Goal: Transaction & Acquisition: Purchase product/service

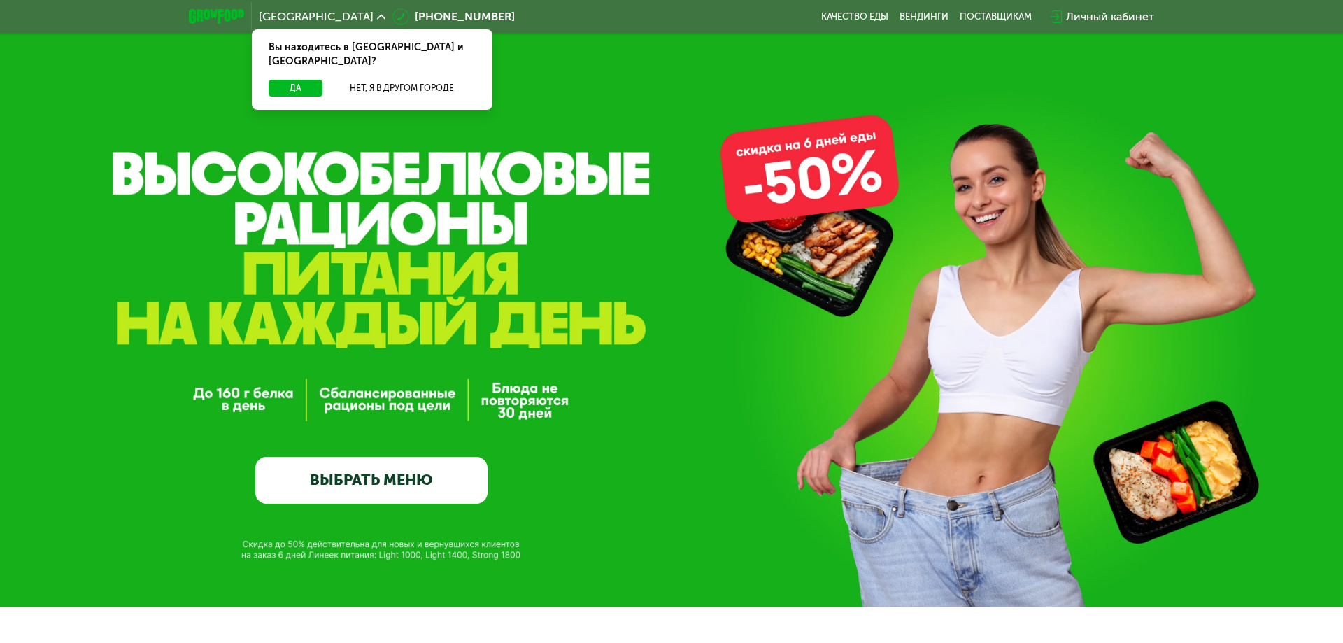
click at [1114, 20] on div "Личный кабинет" at bounding box center [1110, 16] width 88 height 17
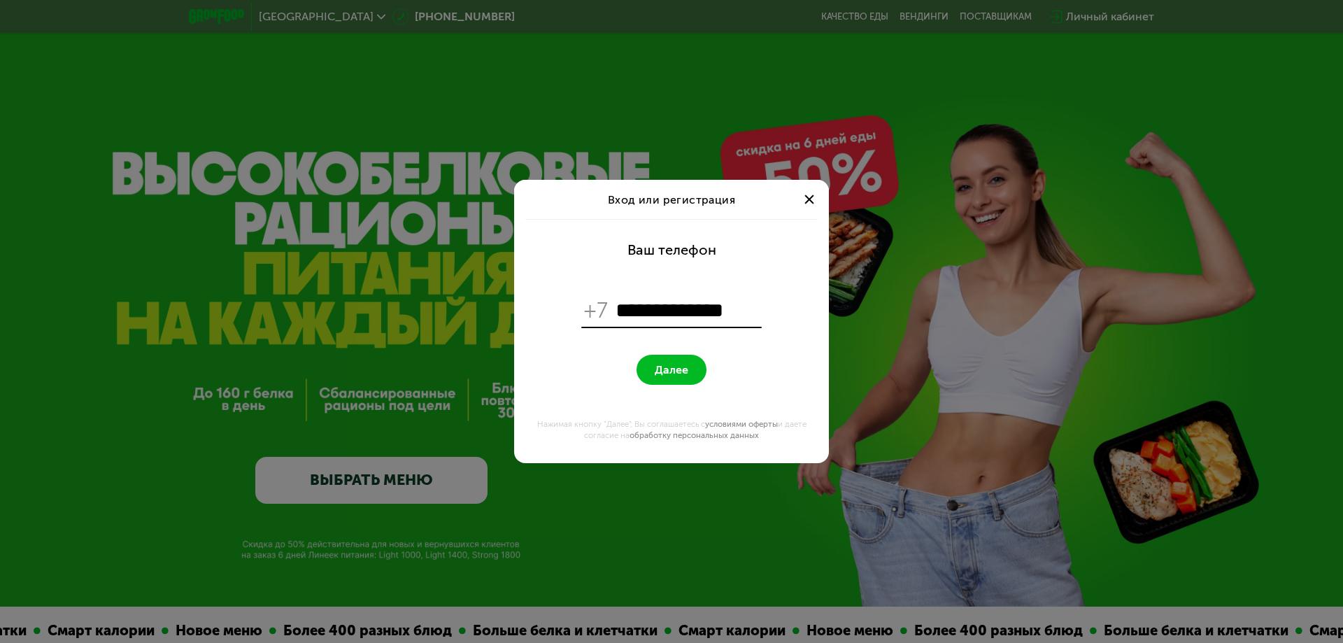
type input "**********"
click at [670, 374] on span "Далее" at bounding box center [672, 369] width 34 height 13
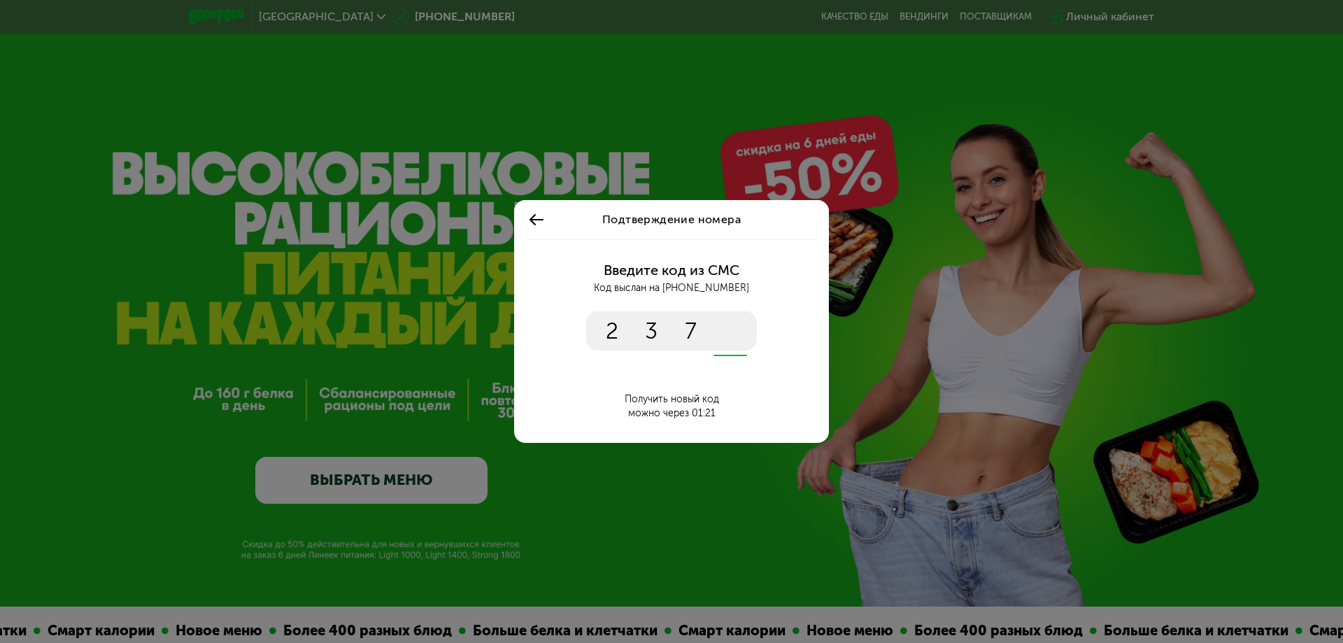
type input "****"
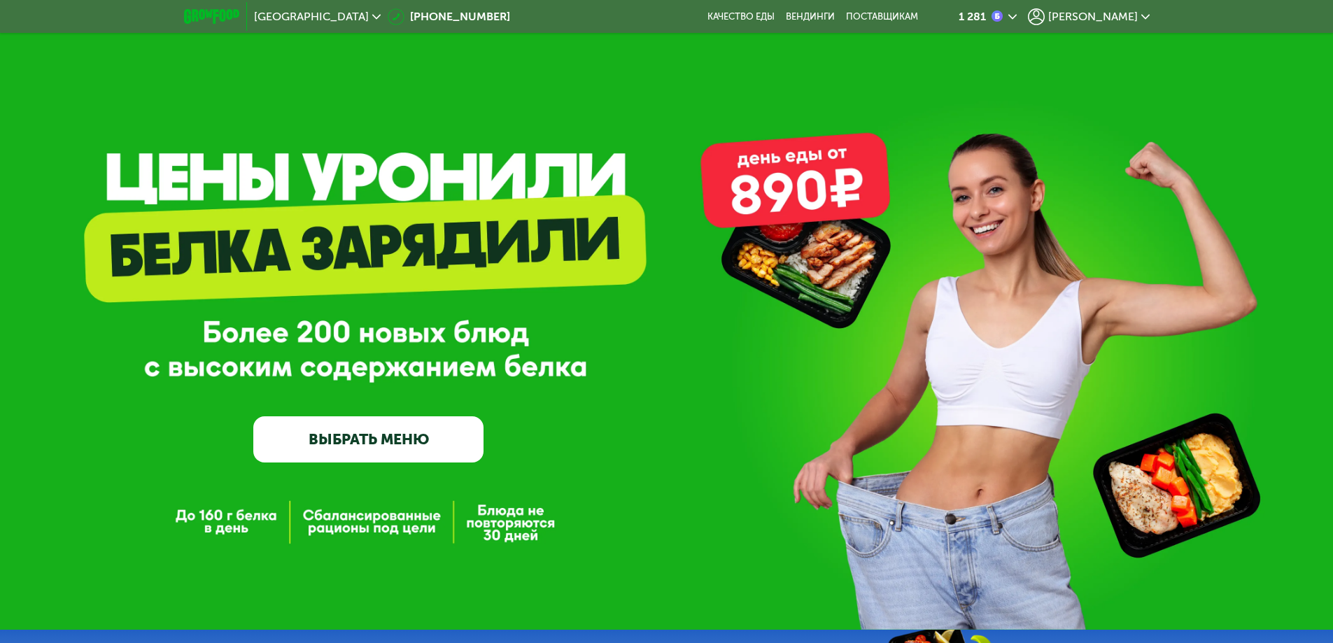
click at [1114, 18] on span "[PERSON_NAME]" at bounding box center [1093, 16] width 90 height 11
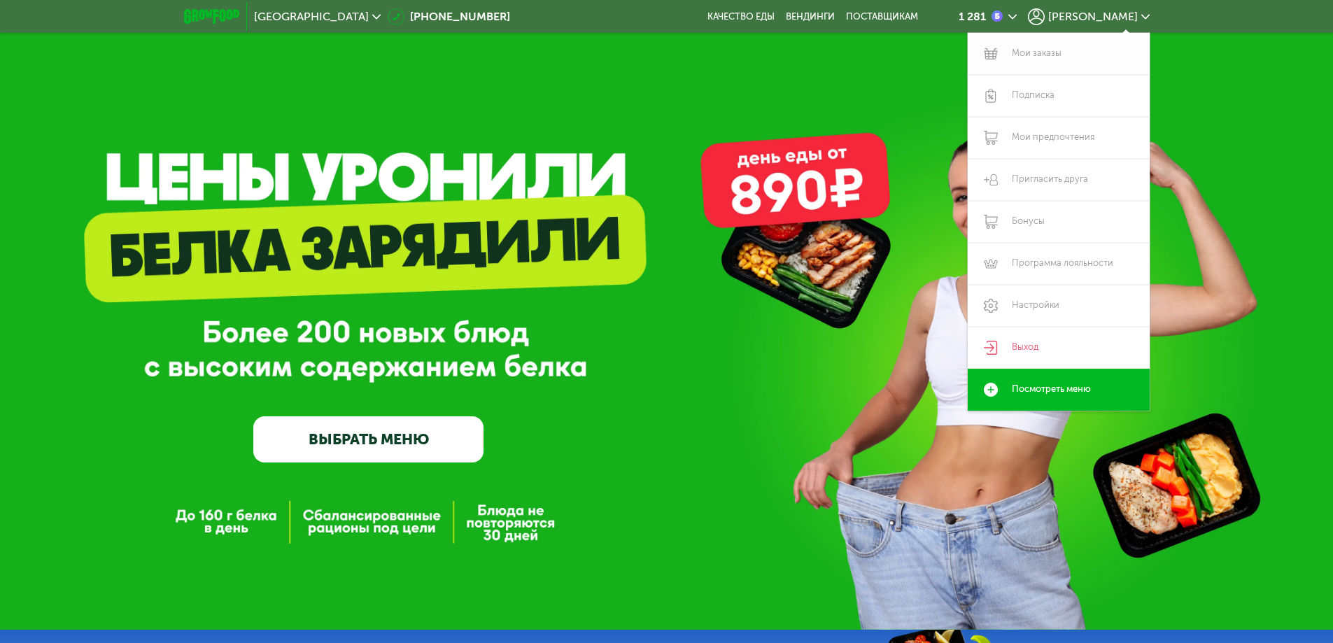
click at [1036, 52] on link "Мои заказы" at bounding box center [1059, 54] width 182 height 42
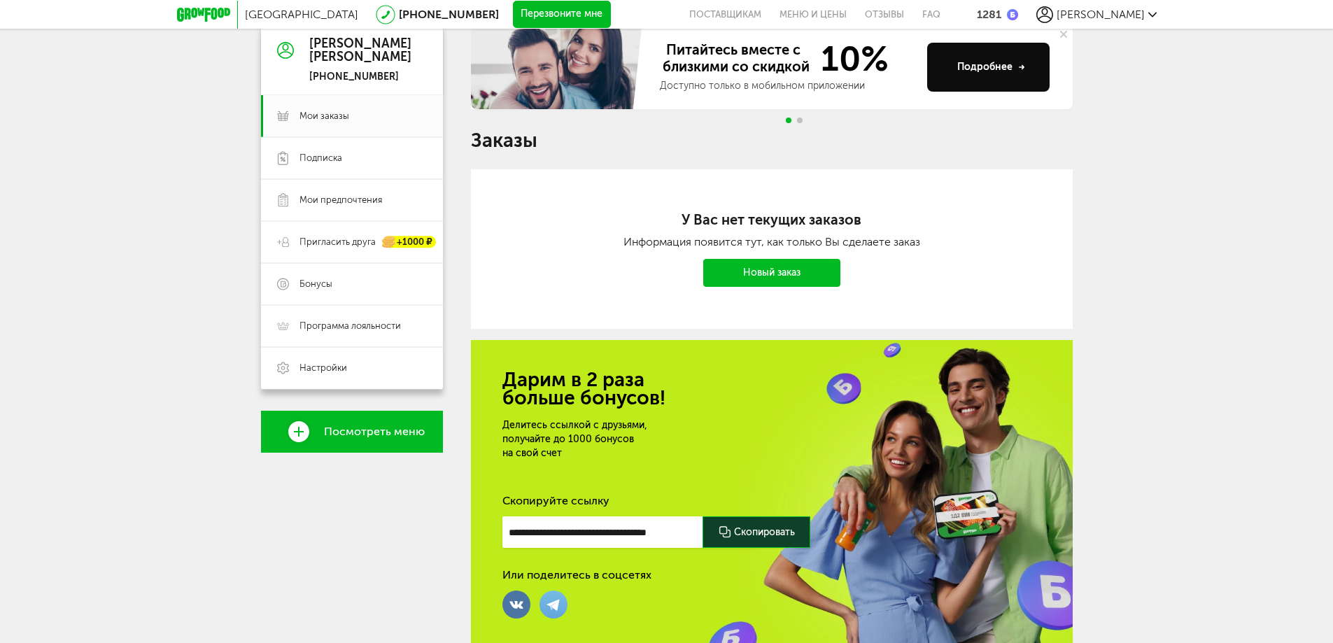
scroll to position [202, 0]
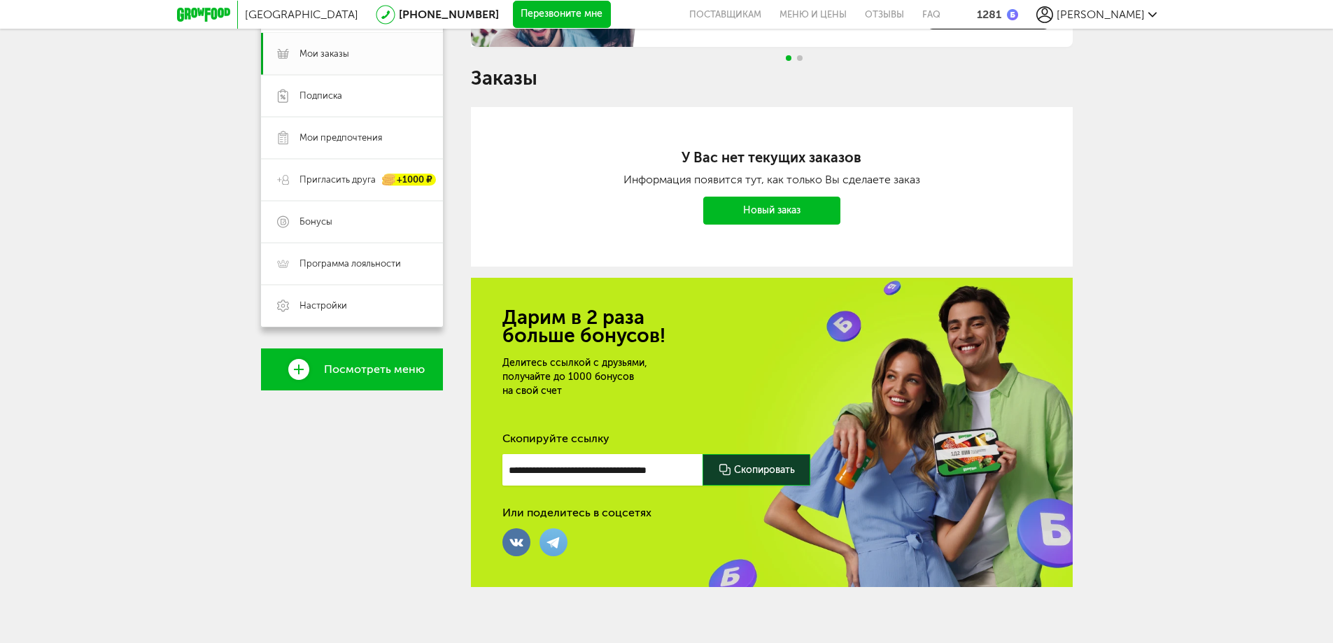
click at [805, 213] on link "Новый заказ" at bounding box center [771, 211] width 137 height 28
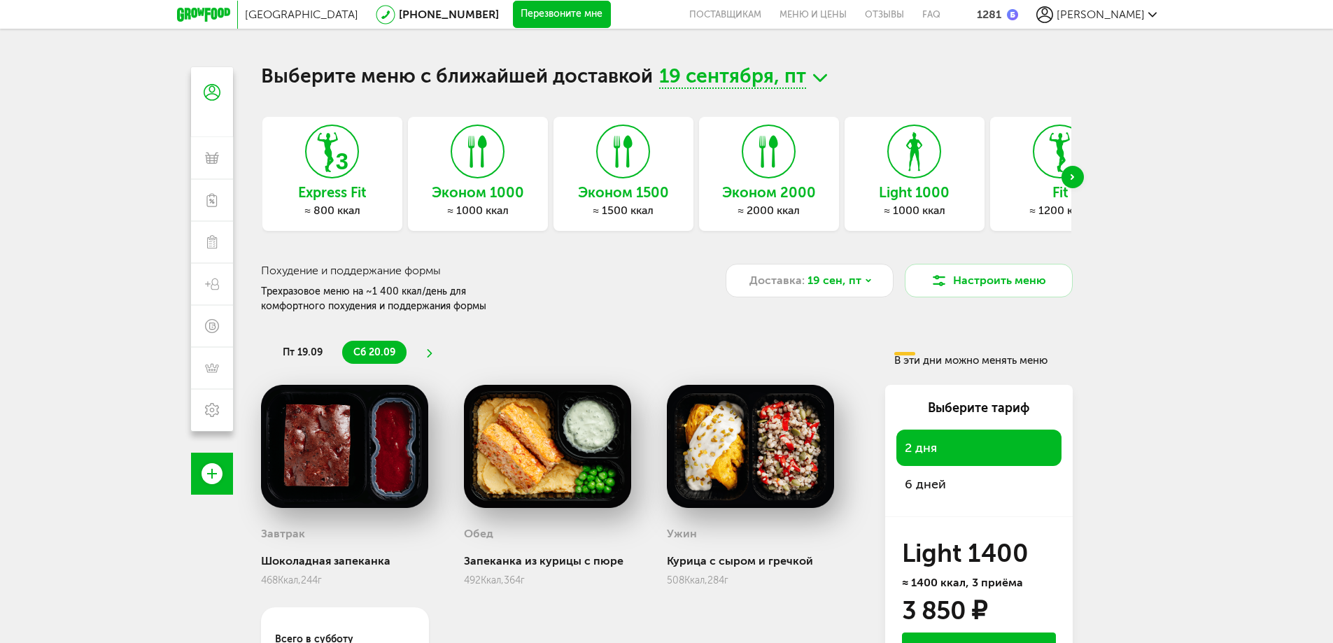
click at [1069, 176] on div "Next slide" at bounding box center [1072, 177] width 22 height 22
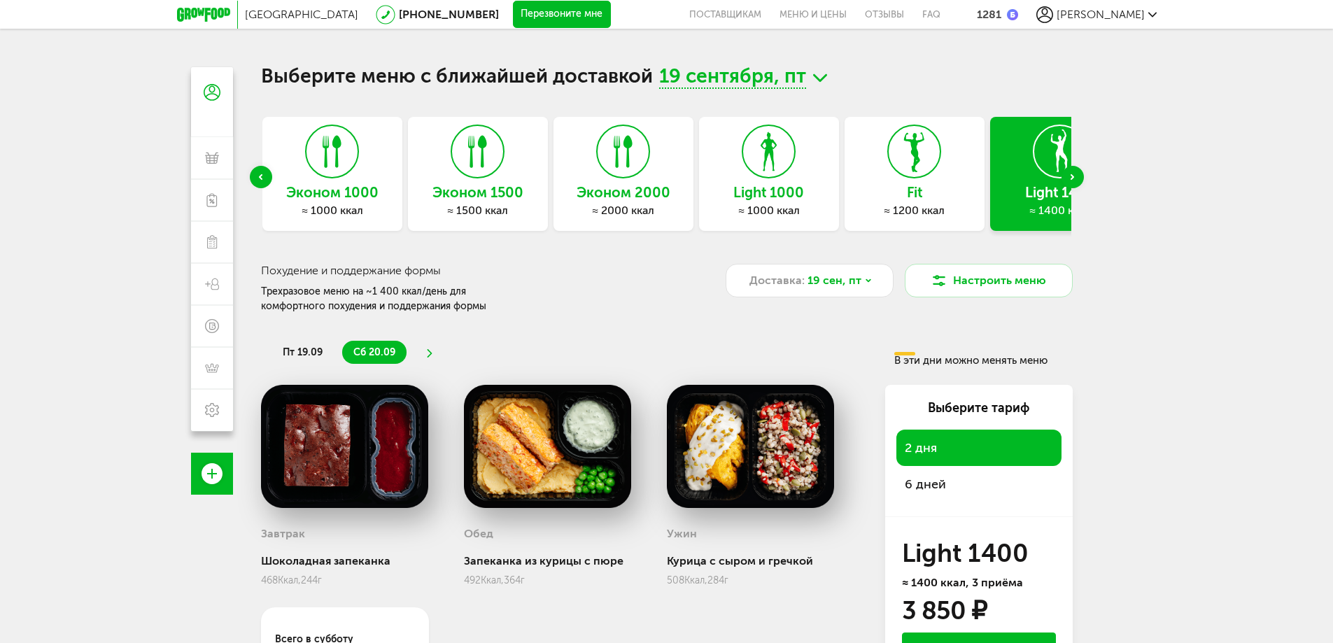
click at [1069, 176] on div "Next slide" at bounding box center [1072, 177] width 22 height 22
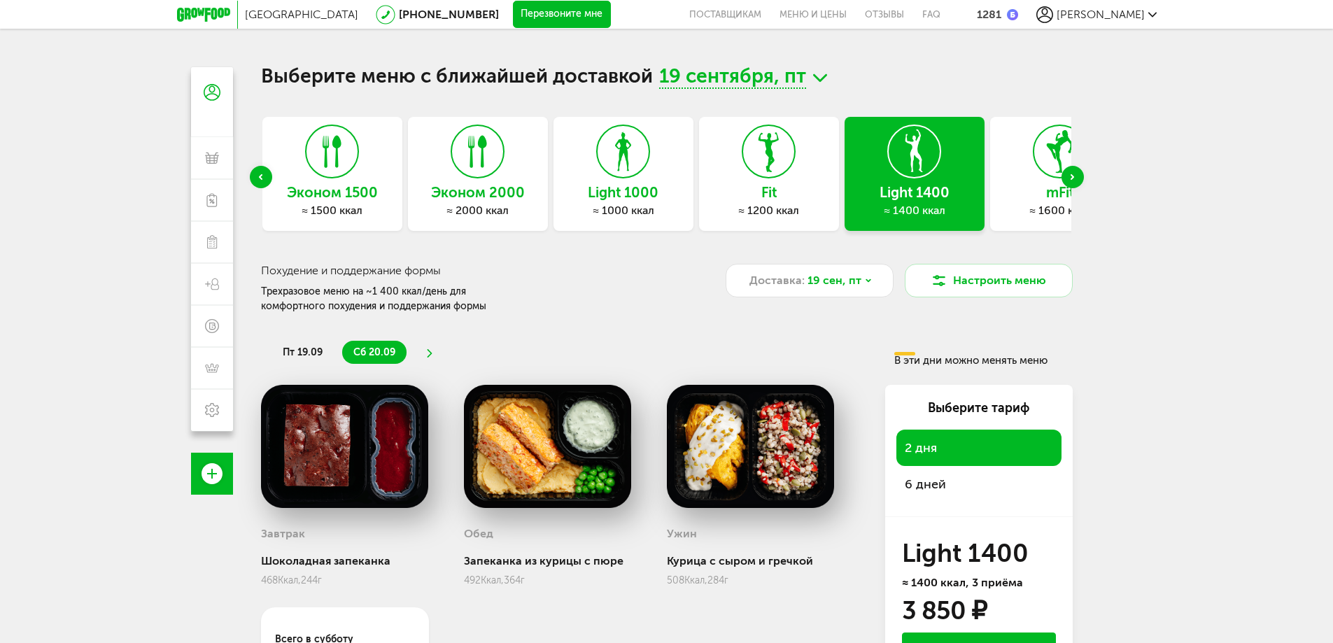
click at [1069, 176] on div "Next slide" at bounding box center [1072, 177] width 22 height 22
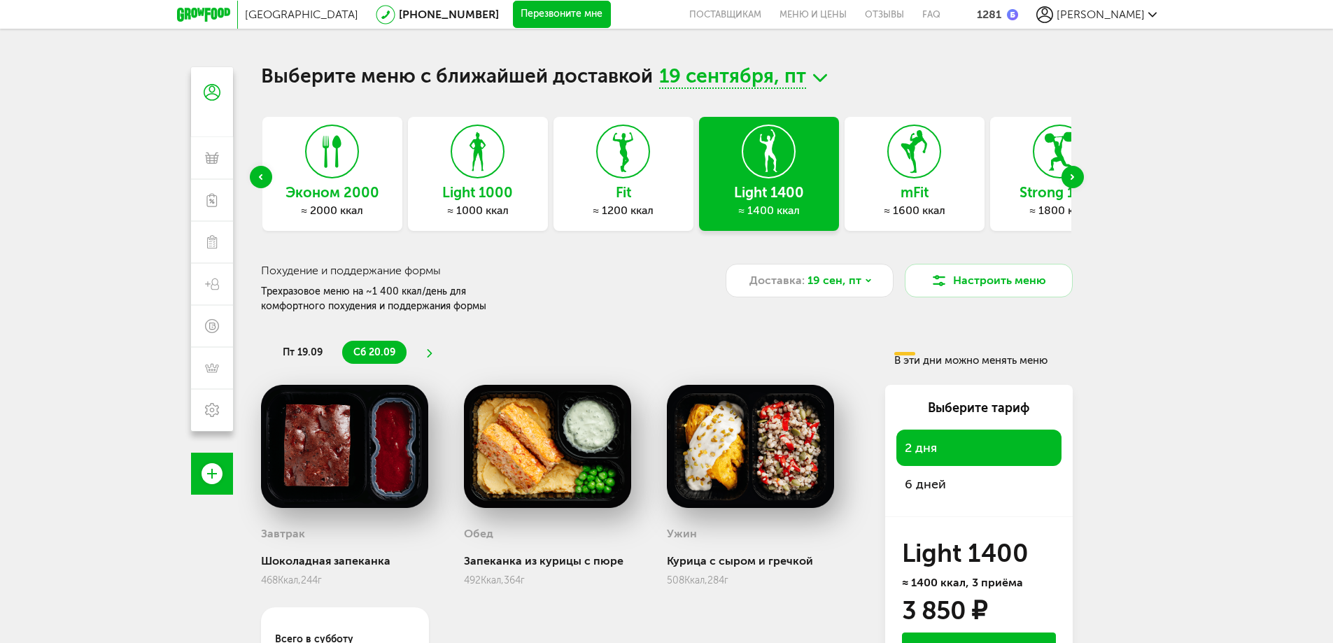
click at [1069, 176] on div "Next slide" at bounding box center [1072, 177] width 22 height 22
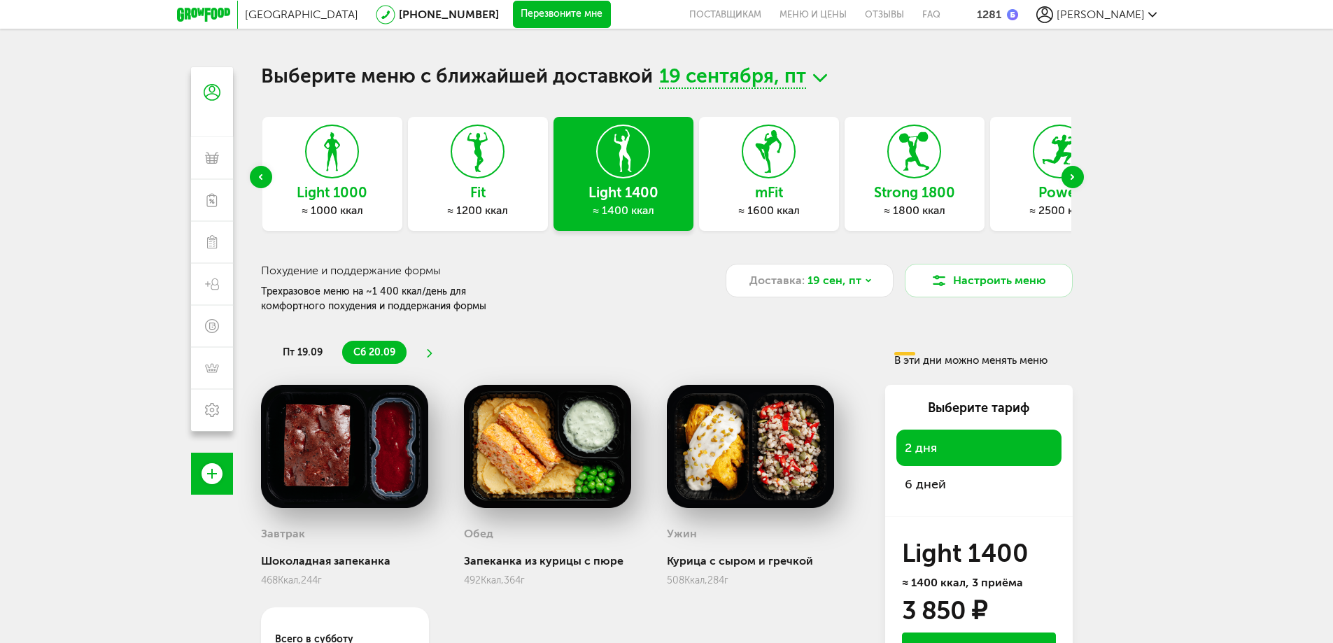
click at [1069, 176] on div "Next slide" at bounding box center [1072, 177] width 22 height 22
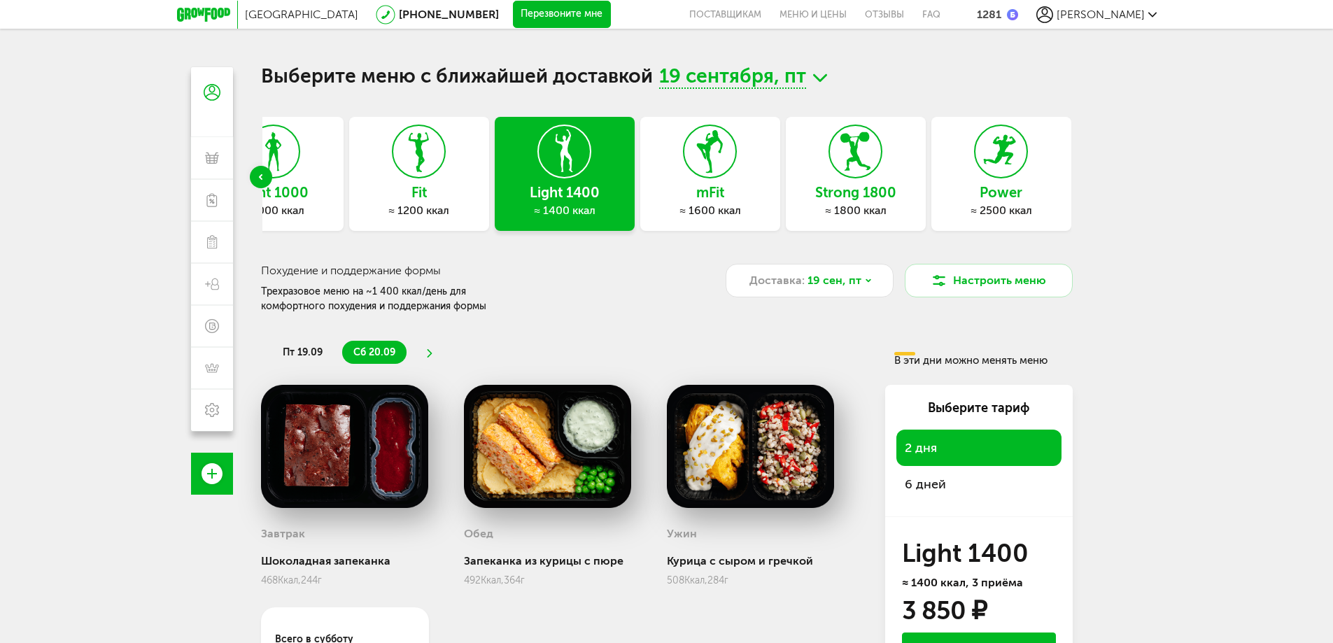
click at [869, 160] on icon at bounding box center [855, 151] width 51 height 52
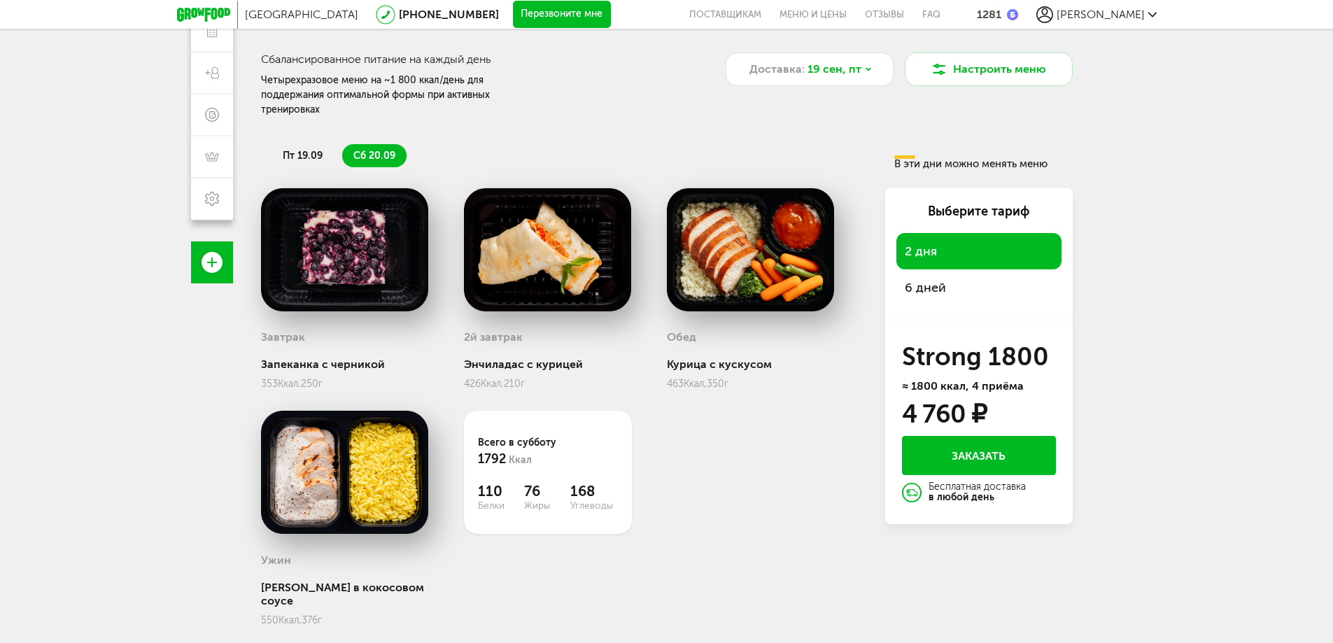
scroll to position [1, 0]
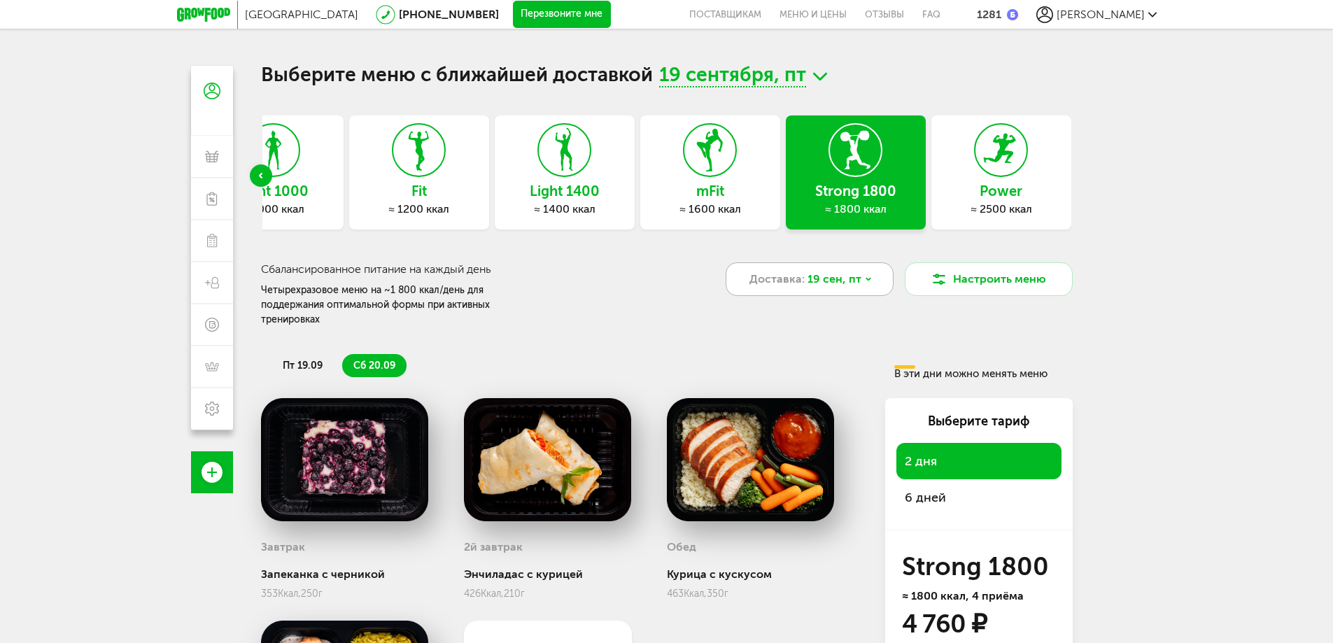
click at [821, 281] on span "19 сен, пт" at bounding box center [834, 279] width 54 height 17
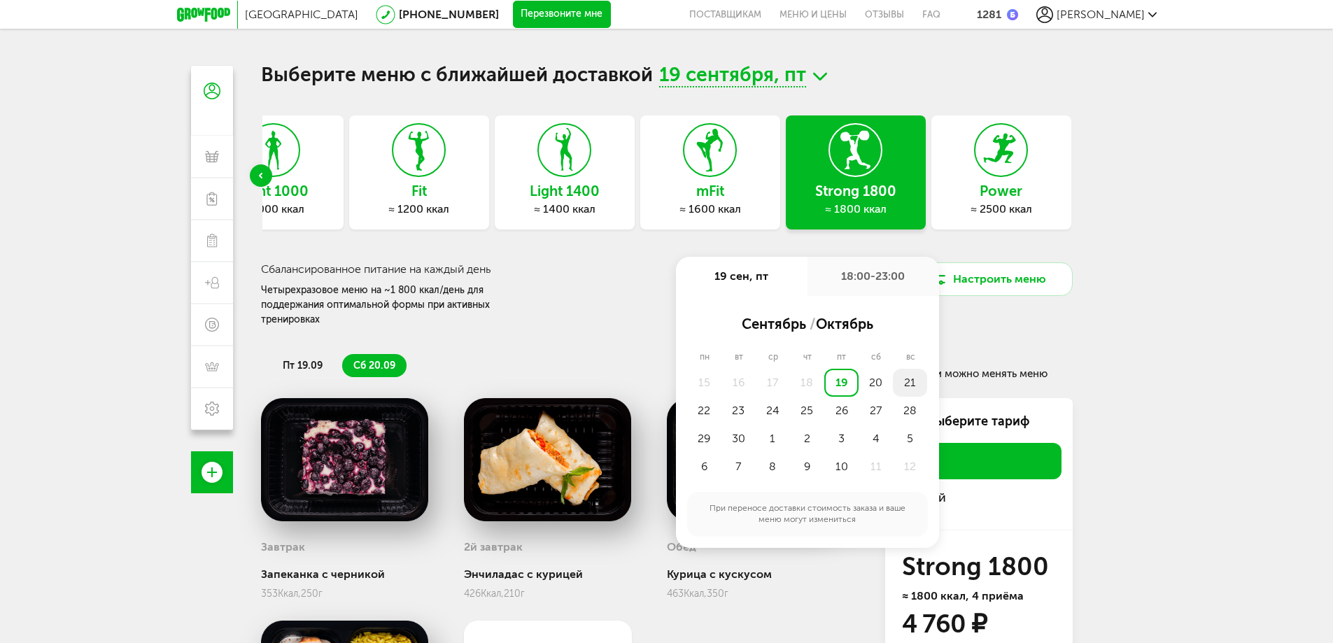
click at [915, 383] on div "21" at bounding box center [910, 383] width 34 height 28
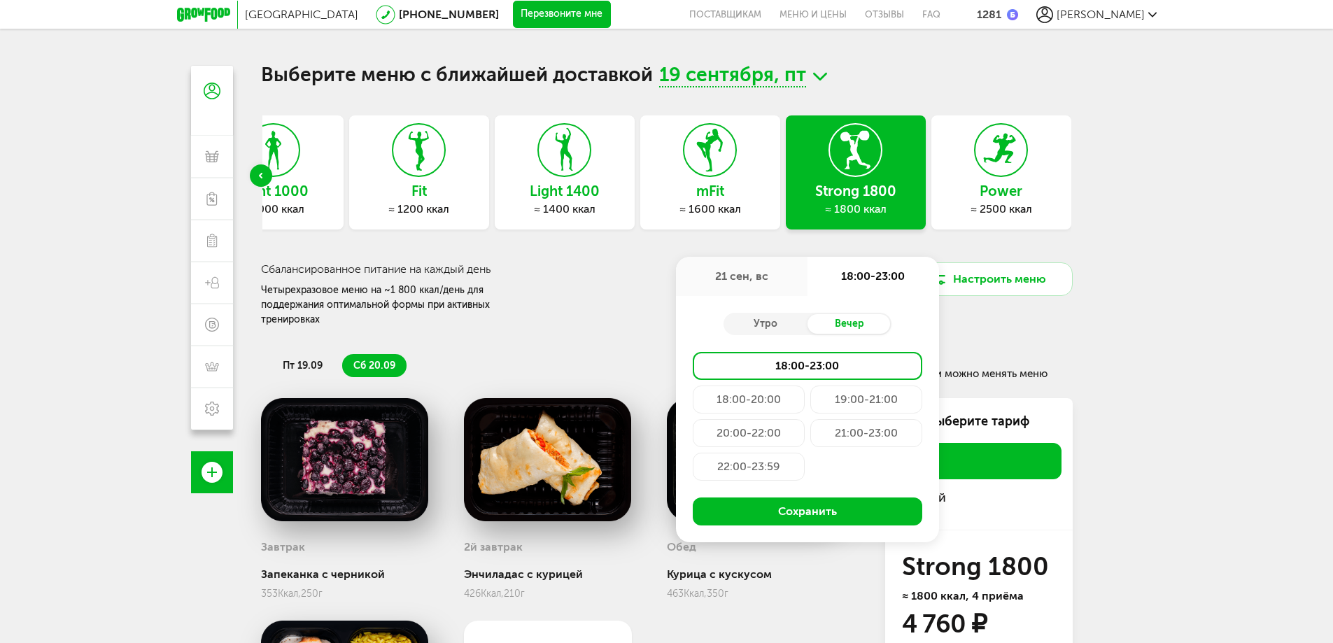
click at [846, 400] on div "19:00-21:00" at bounding box center [866, 400] width 112 height 28
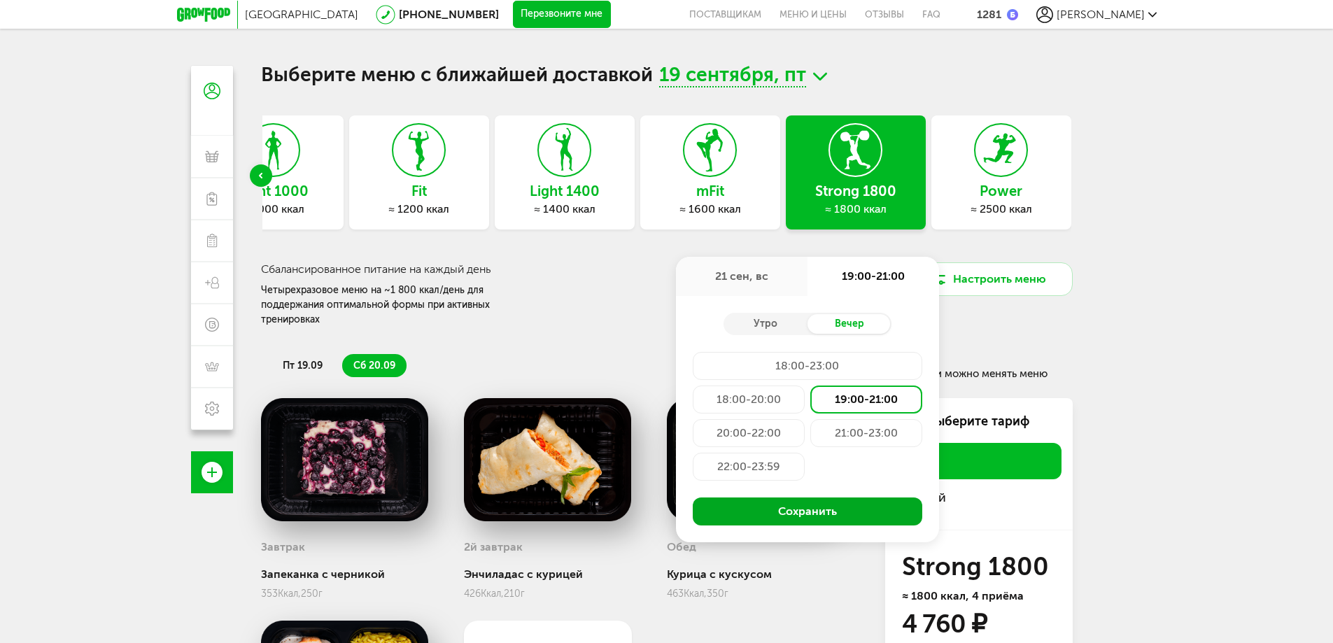
click at [812, 517] on button "Сохранить" at bounding box center [807, 511] width 229 height 28
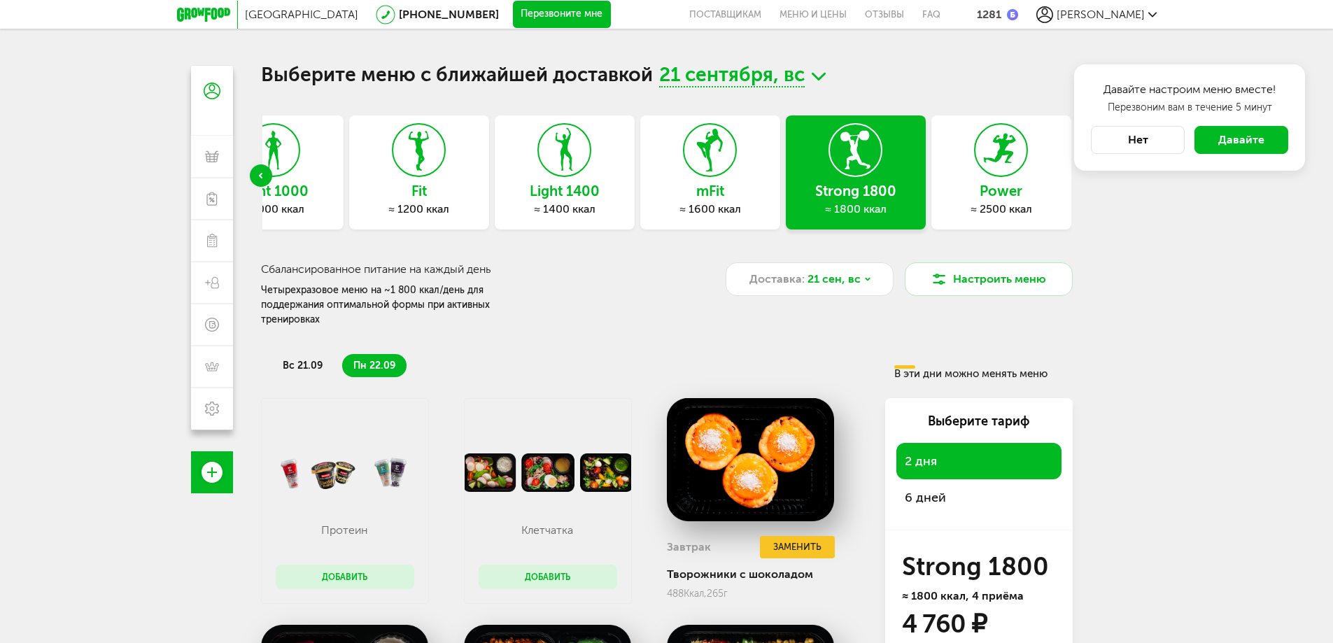
click at [1003, 490] on span "6 дней" at bounding box center [979, 498] width 148 height 20
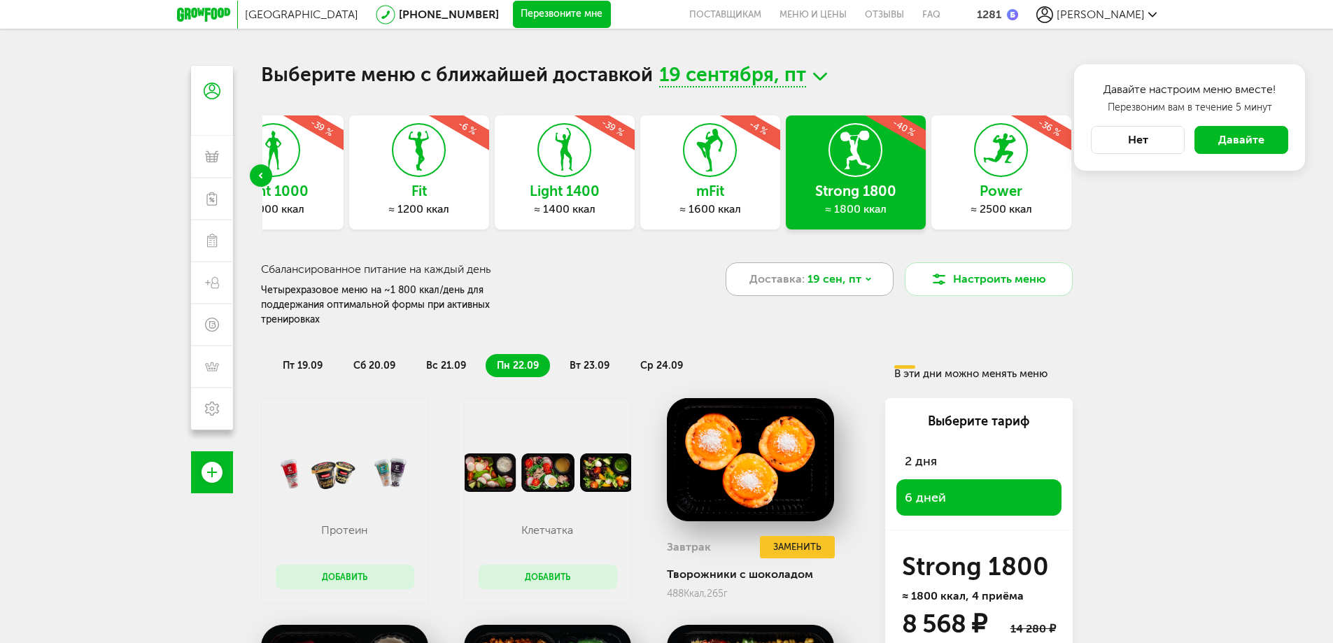
click at [810, 278] on span "19 сен, пт" at bounding box center [834, 279] width 54 height 17
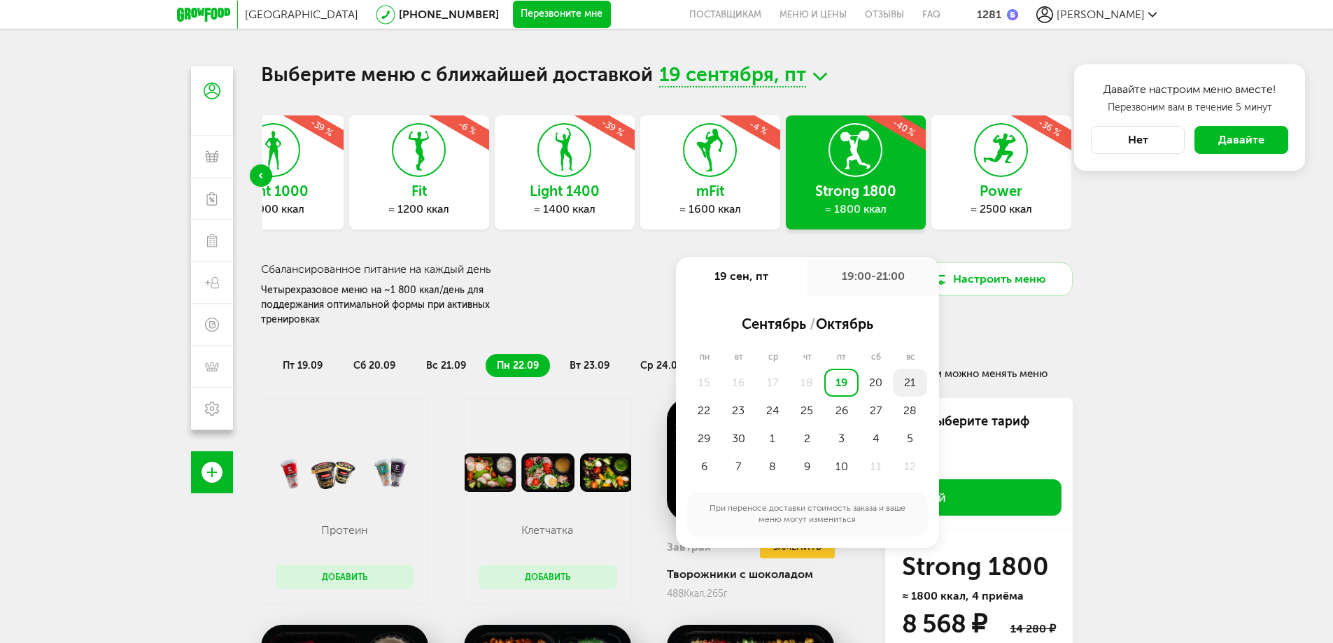
click at [910, 380] on div "21" at bounding box center [910, 383] width 34 height 28
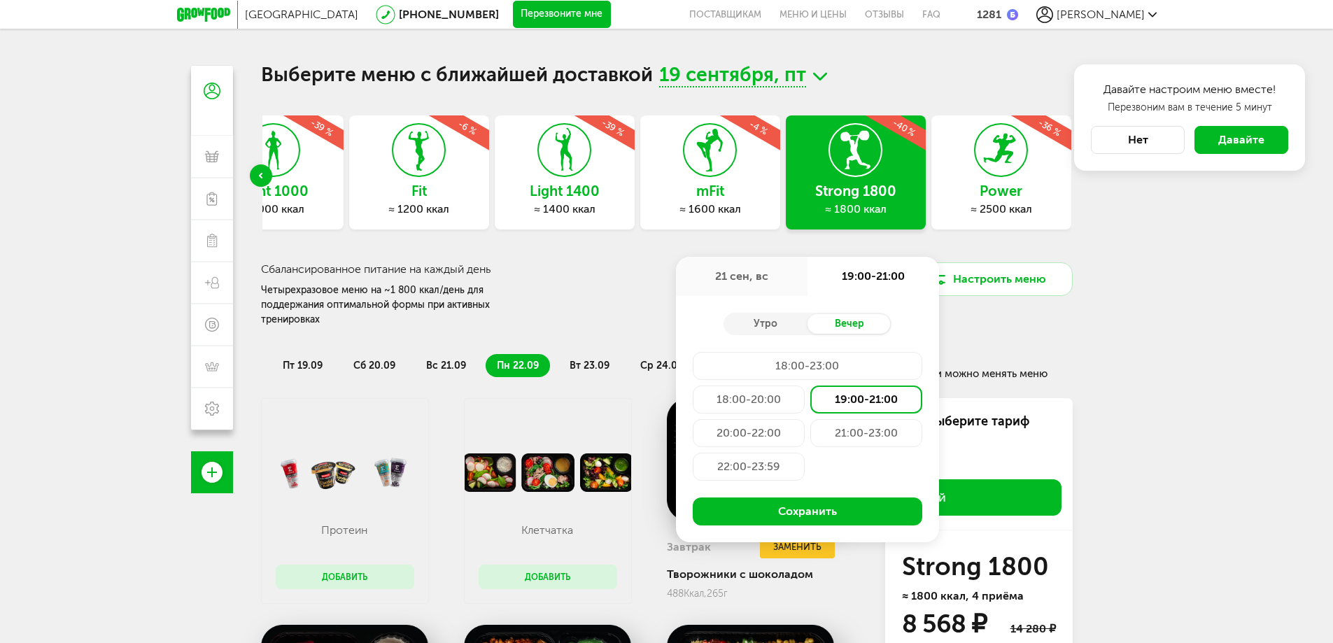
click at [872, 404] on div "19:00-21:00" at bounding box center [866, 400] width 112 height 28
click at [874, 513] on button "Сохранить" at bounding box center [807, 511] width 229 height 28
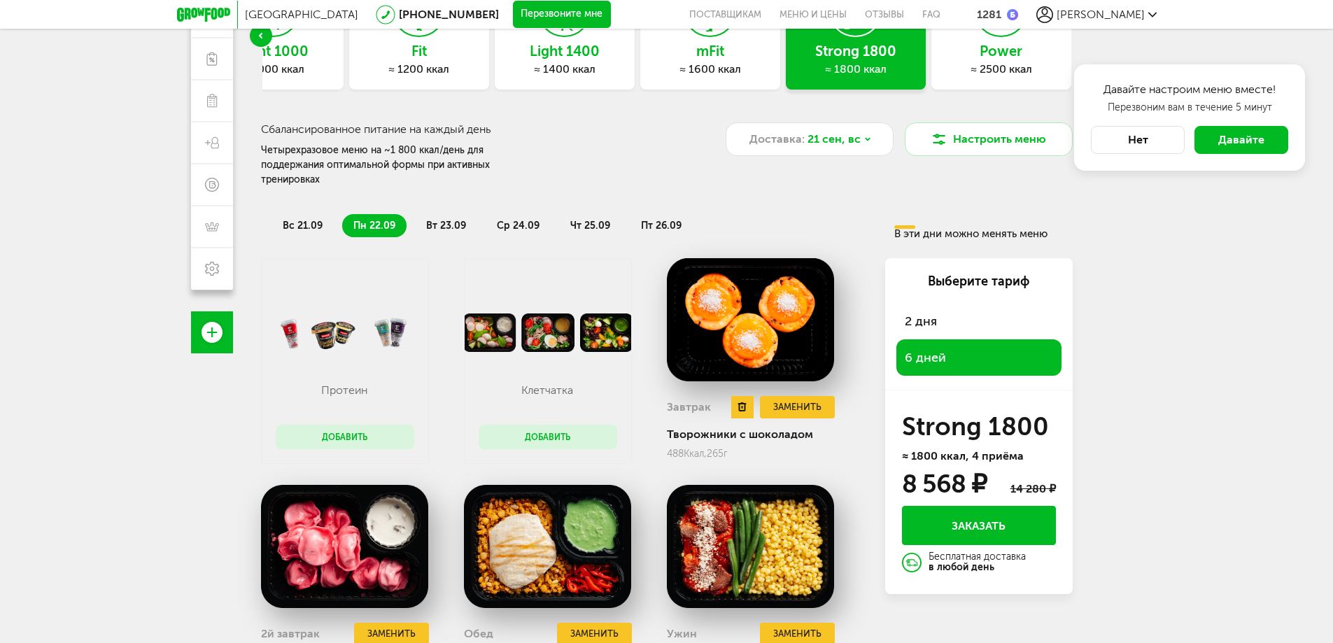
scroll to position [211, 0]
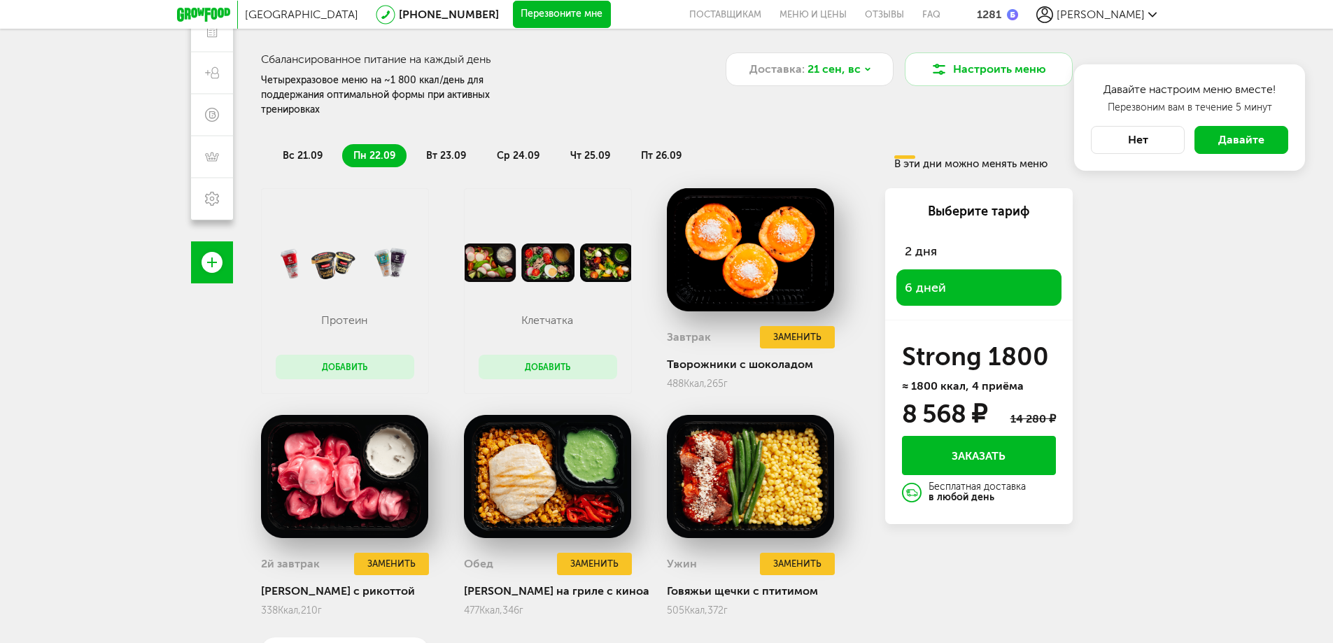
click at [307, 150] on span "вс 21.09" at bounding box center [303, 156] width 40 height 12
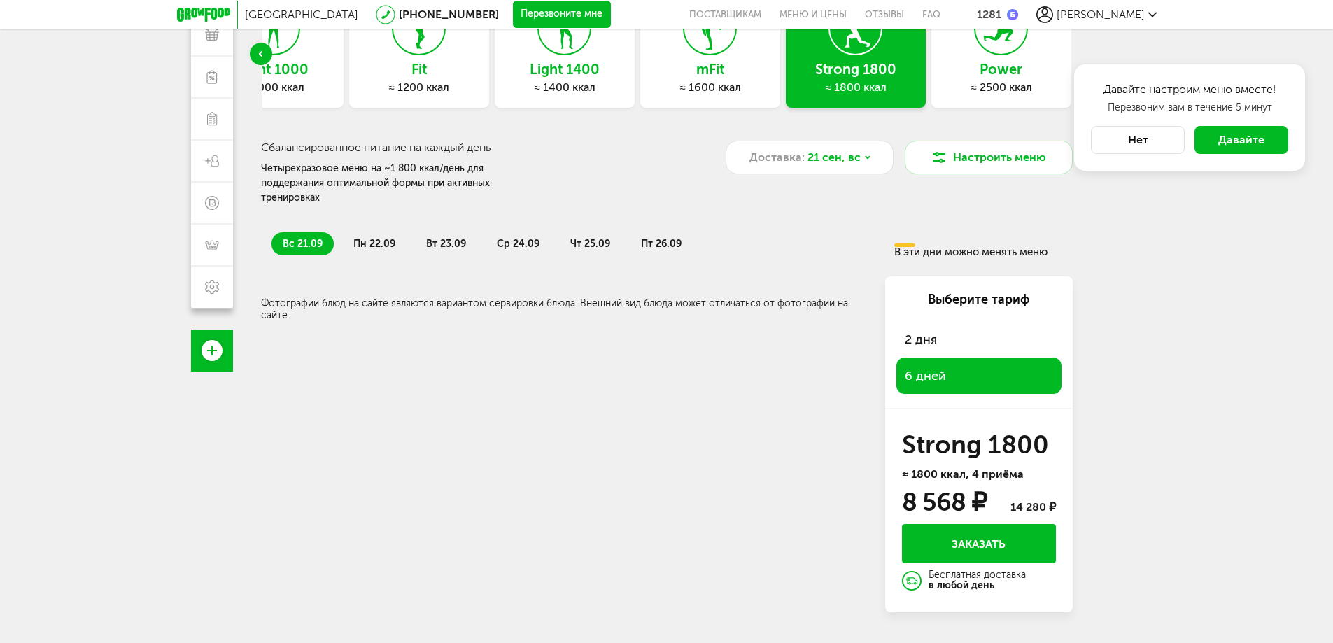
scroll to position [123, 0]
click at [380, 238] on span "пн 22.09" at bounding box center [374, 244] width 42 height 12
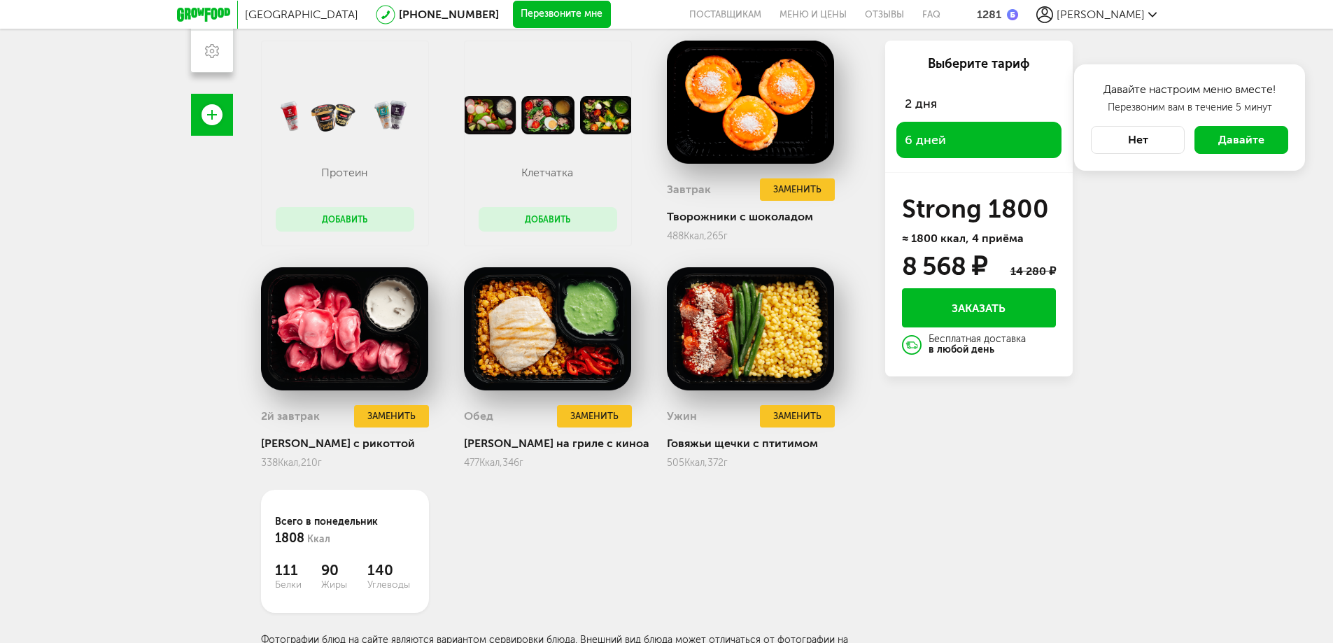
scroll to position [0, 0]
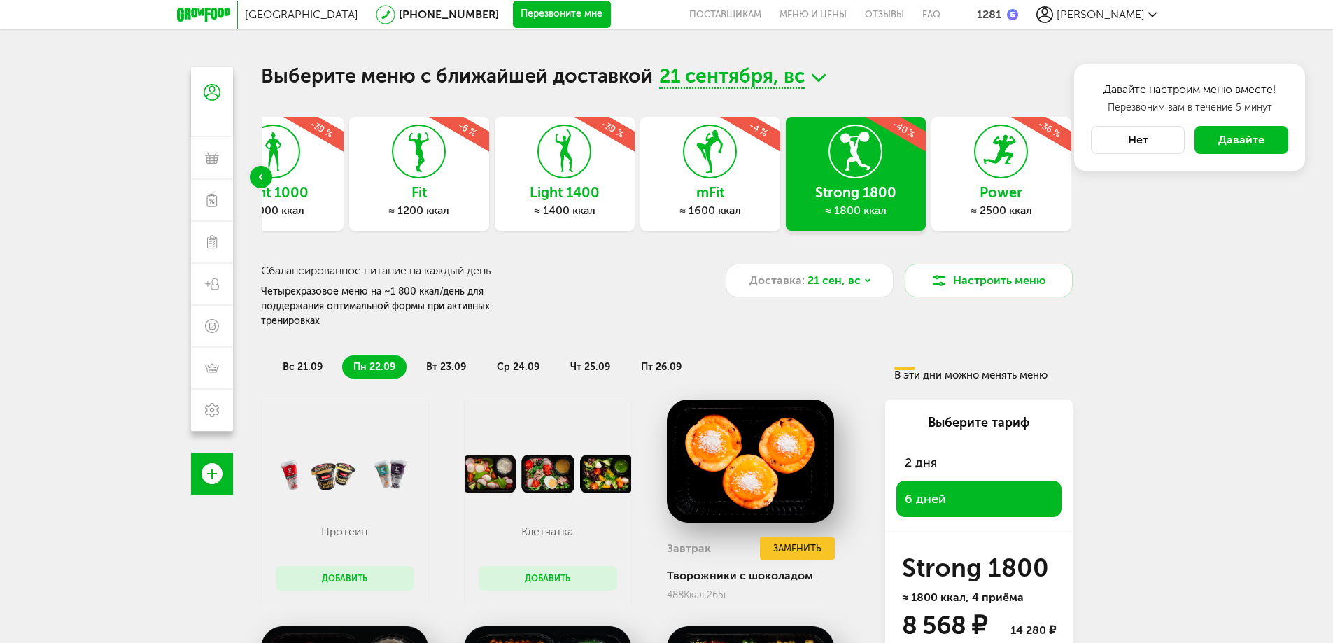
click at [450, 355] on li "вт 23.09" at bounding box center [446, 366] width 62 height 23
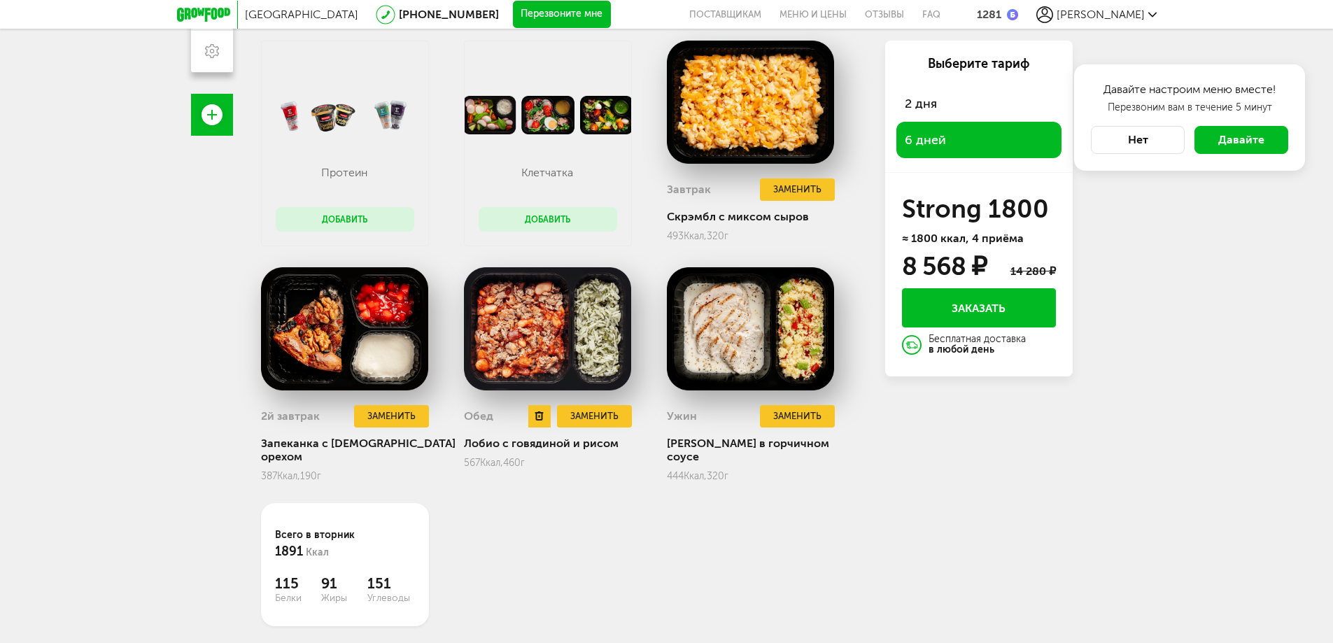
scroll to position [79, 0]
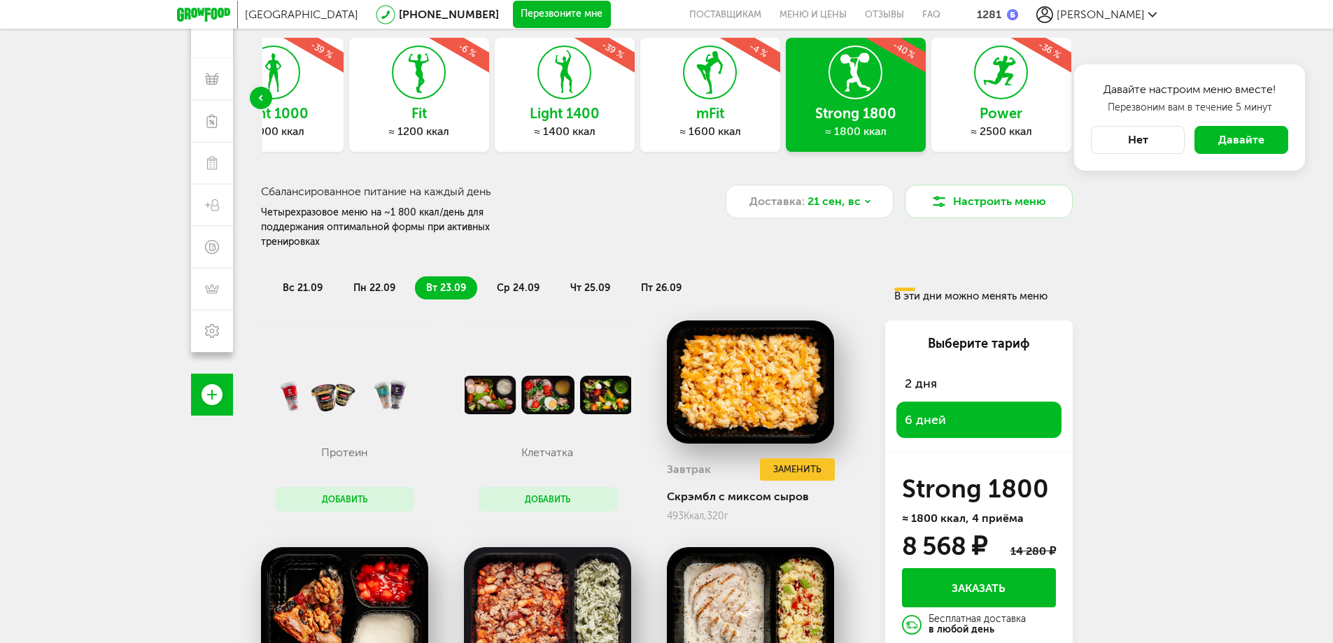
click at [511, 282] on span "ср 24.09" at bounding box center [518, 288] width 43 height 12
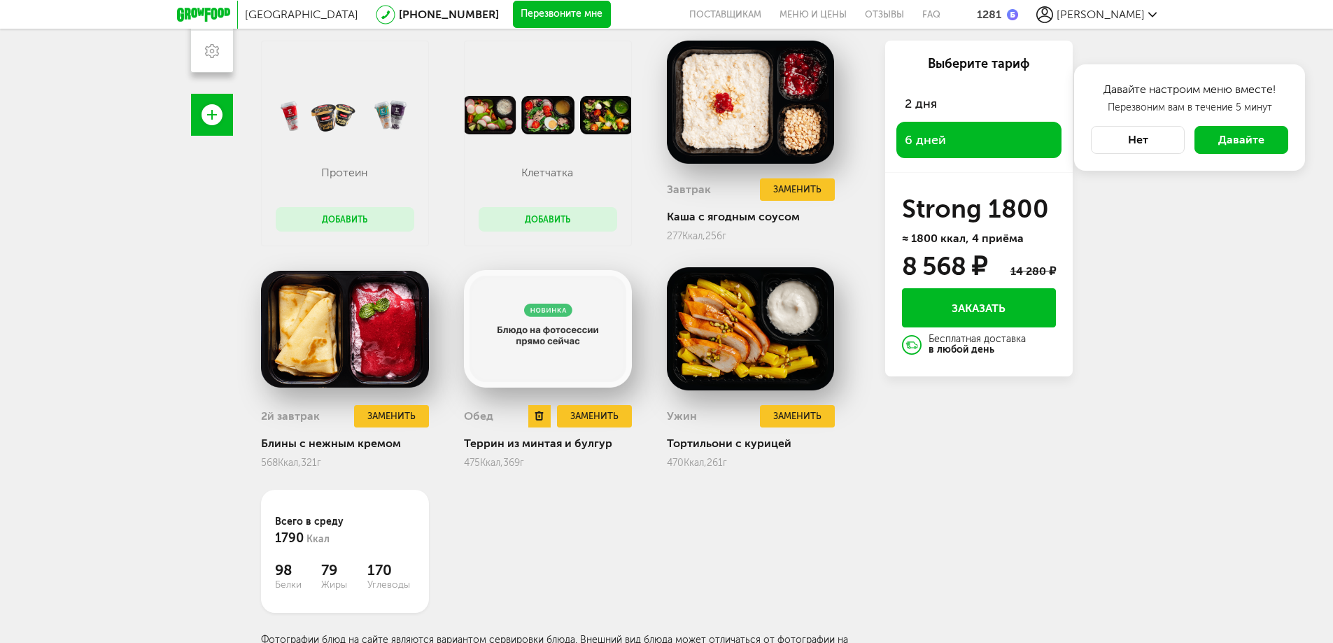
scroll to position [149, 0]
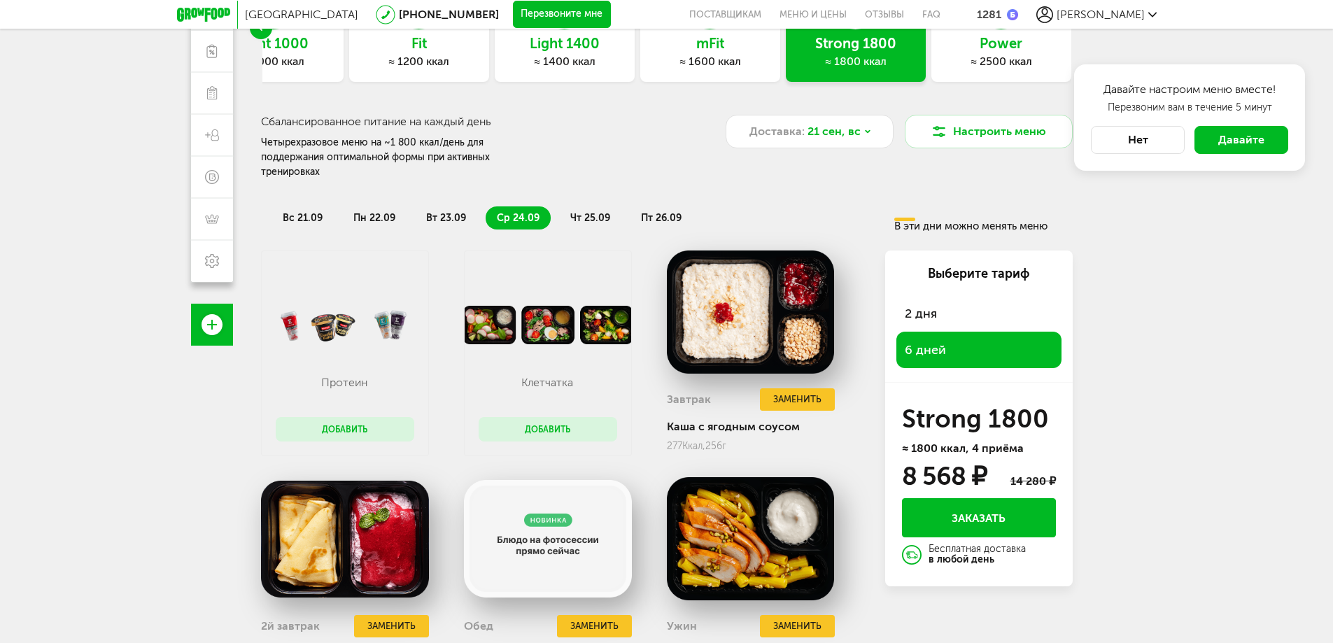
click at [584, 206] on li "чт 25.09" at bounding box center [590, 217] width 62 height 23
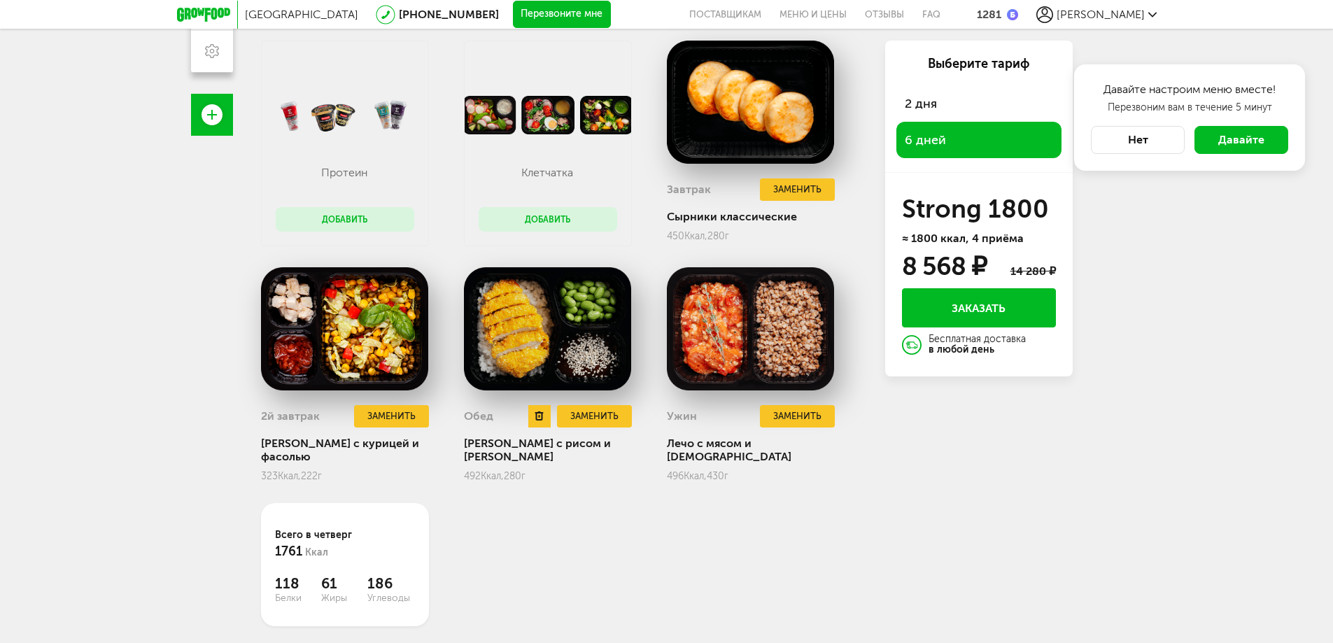
scroll to position [9, 0]
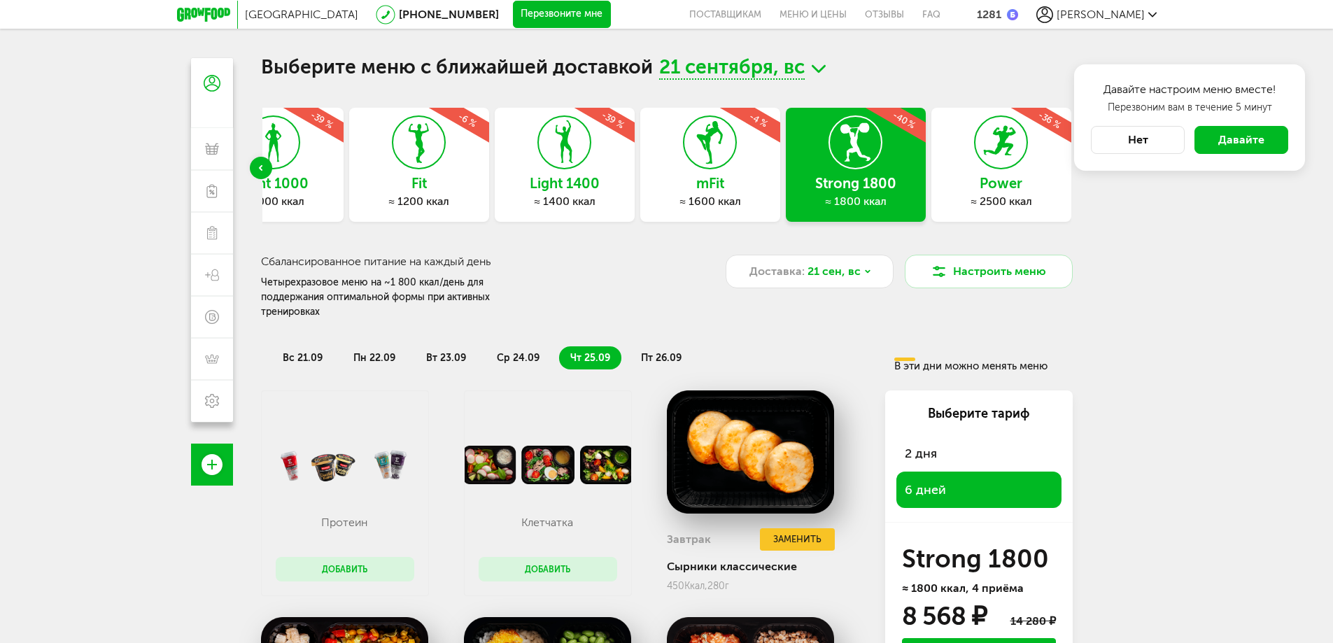
click at [658, 352] on span "пт 26.09" at bounding box center [661, 358] width 41 height 12
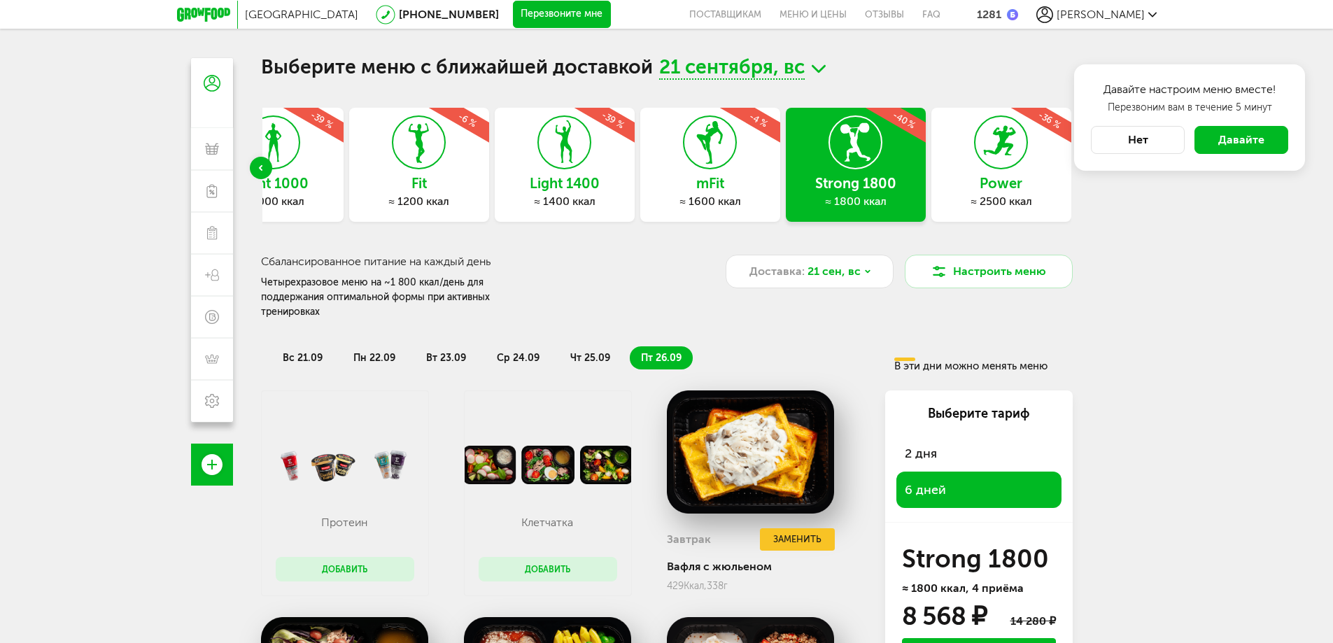
scroll to position [359, 0]
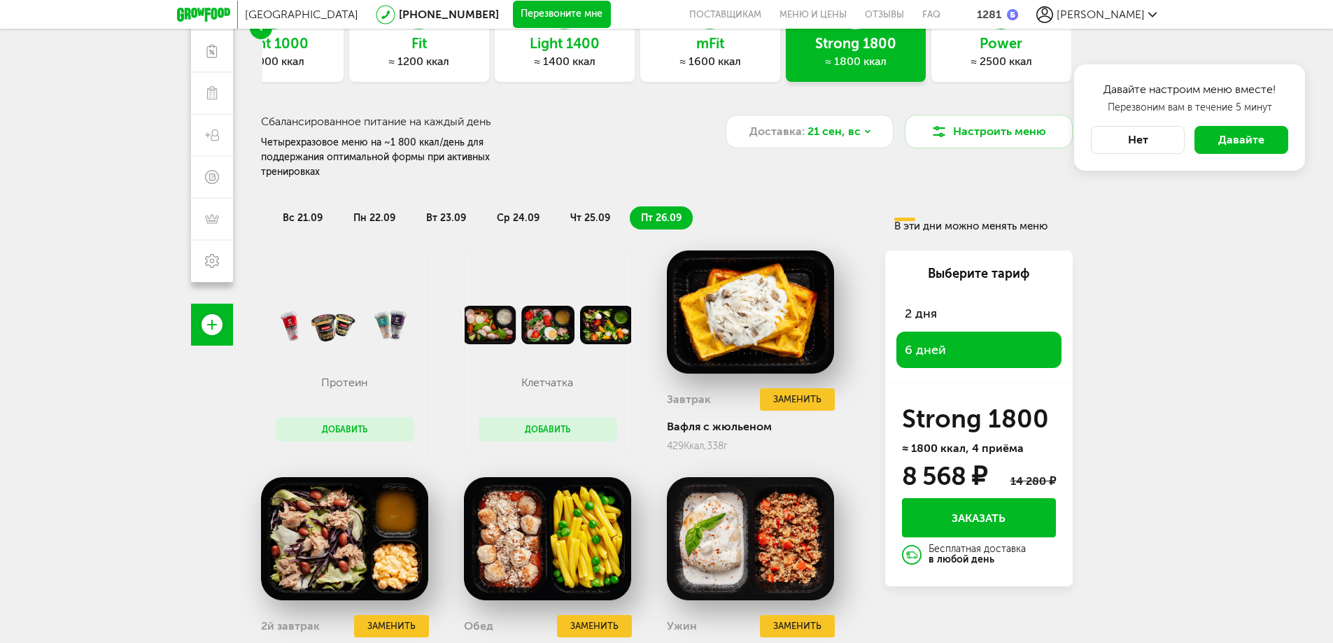
click at [298, 212] on span "вс 21.09" at bounding box center [303, 218] width 40 height 12
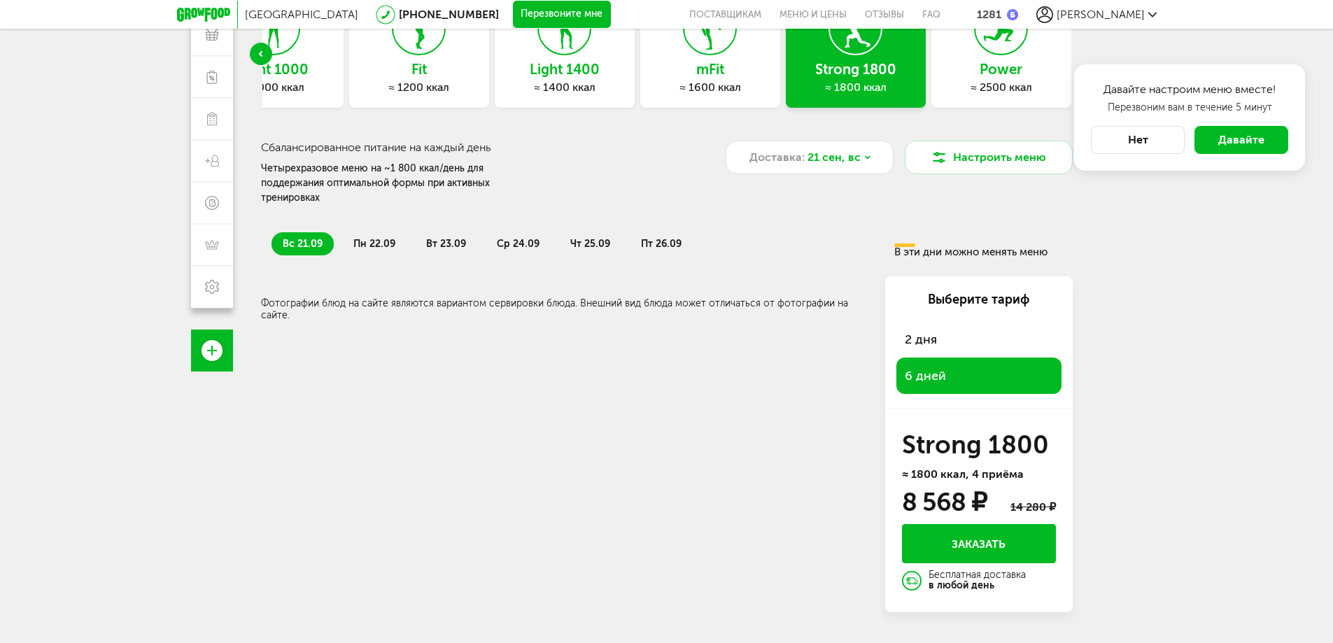
scroll to position [123, 0]
click at [372, 238] on span "пн 22.09" at bounding box center [374, 244] width 42 height 12
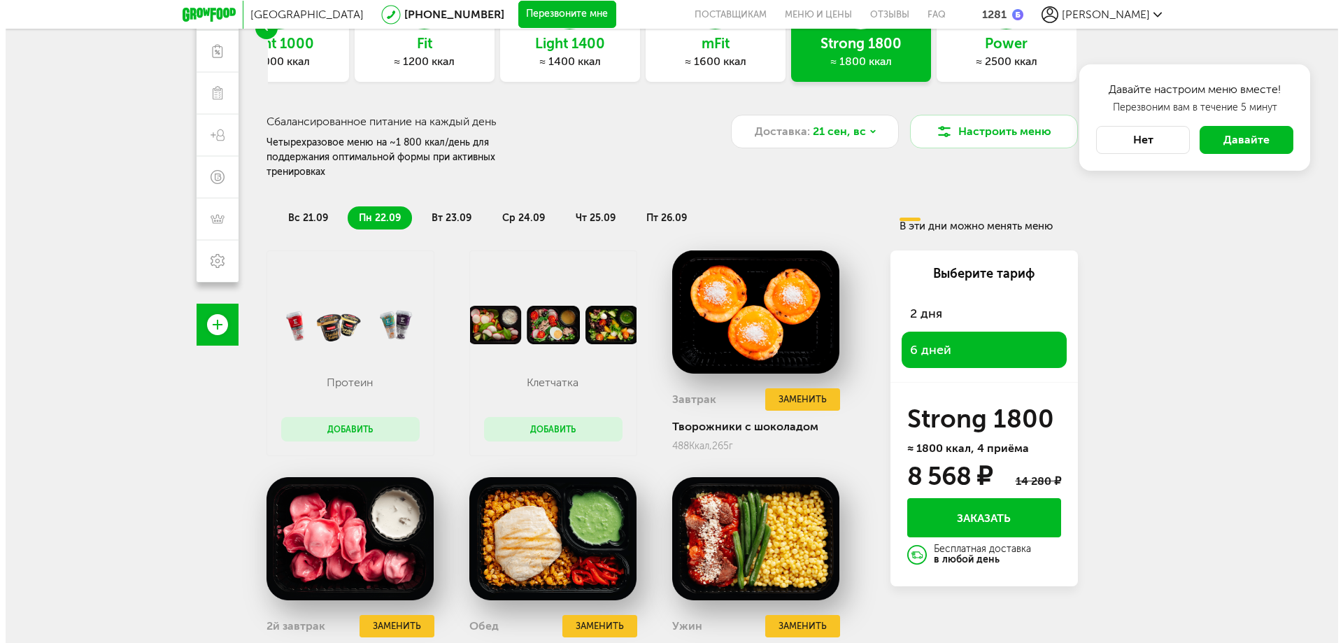
scroll to position [289, 0]
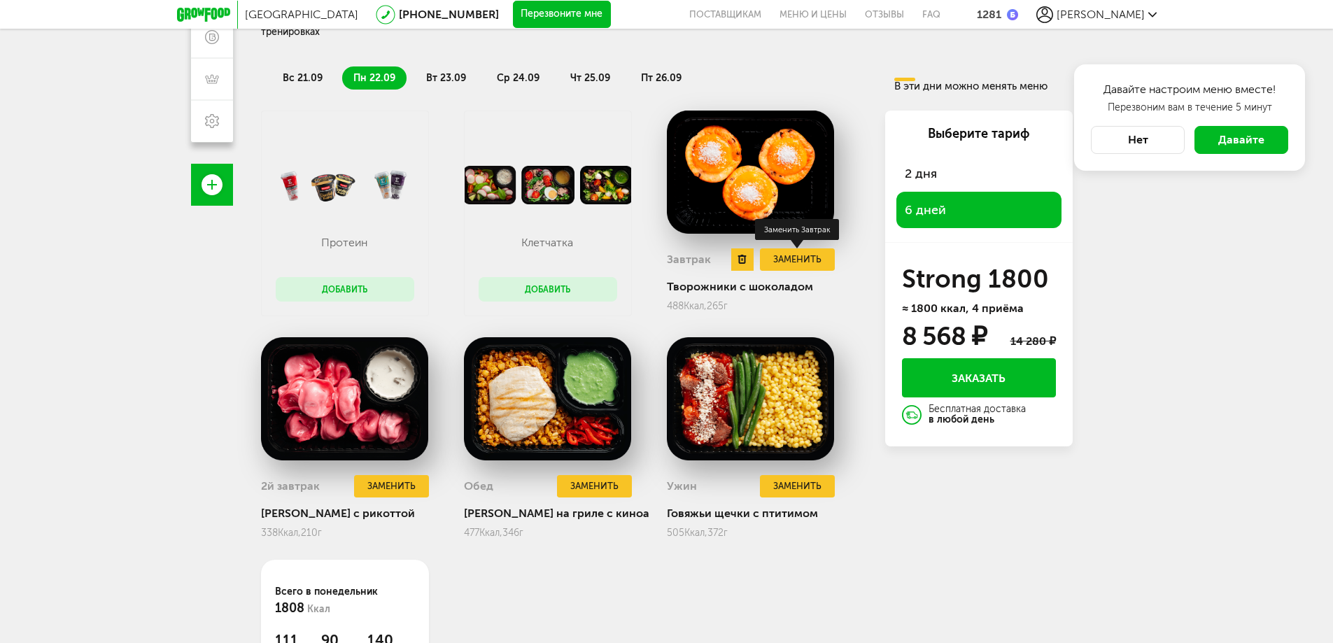
click at [803, 251] on button "Заменить" at bounding box center [797, 259] width 74 height 23
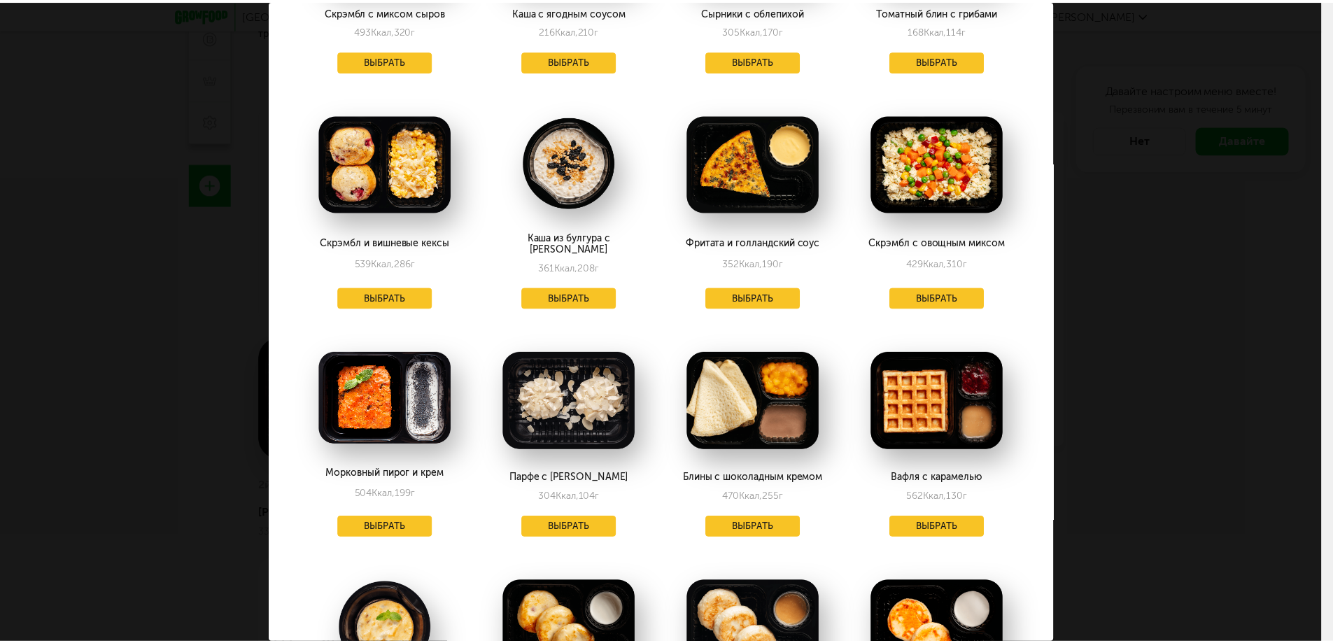
scroll to position [56, 0]
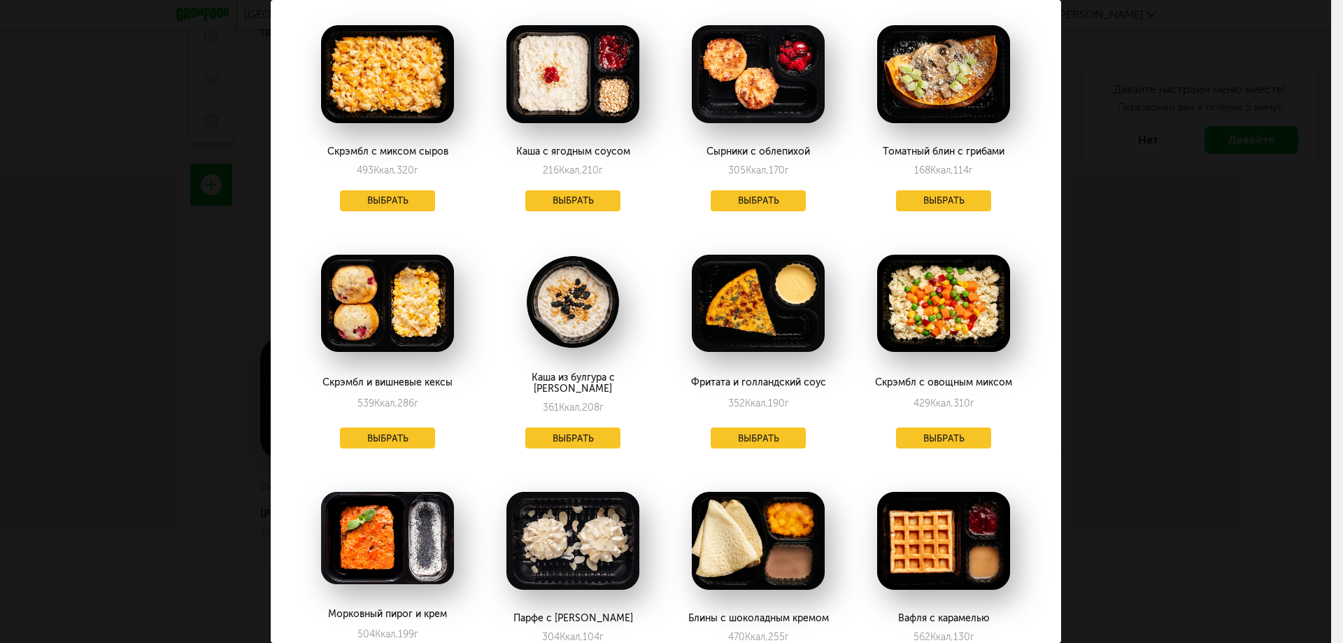
click at [758, 296] on img at bounding box center [758, 304] width 133 height 98
click at [726, 328] on img at bounding box center [758, 304] width 133 height 98
click at [775, 432] on button "Выбрать" at bounding box center [758, 438] width 95 height 21
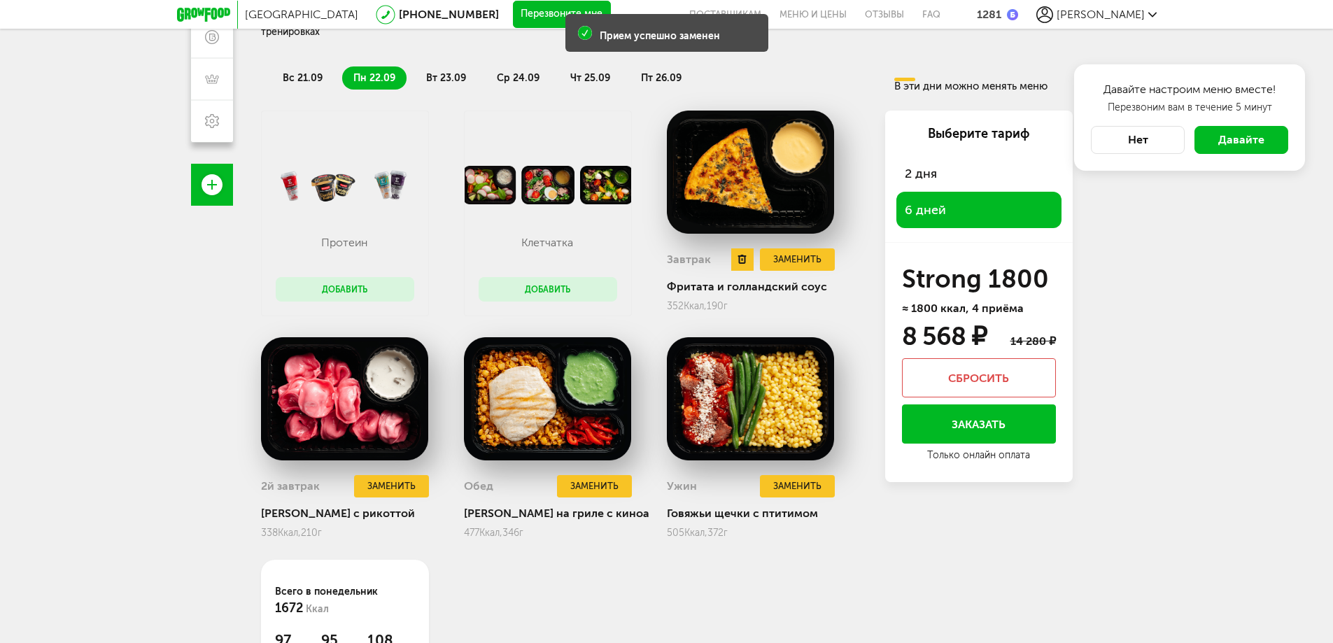
click at [734, 178] on img at bounding box center [751, 172] width 168 height 123
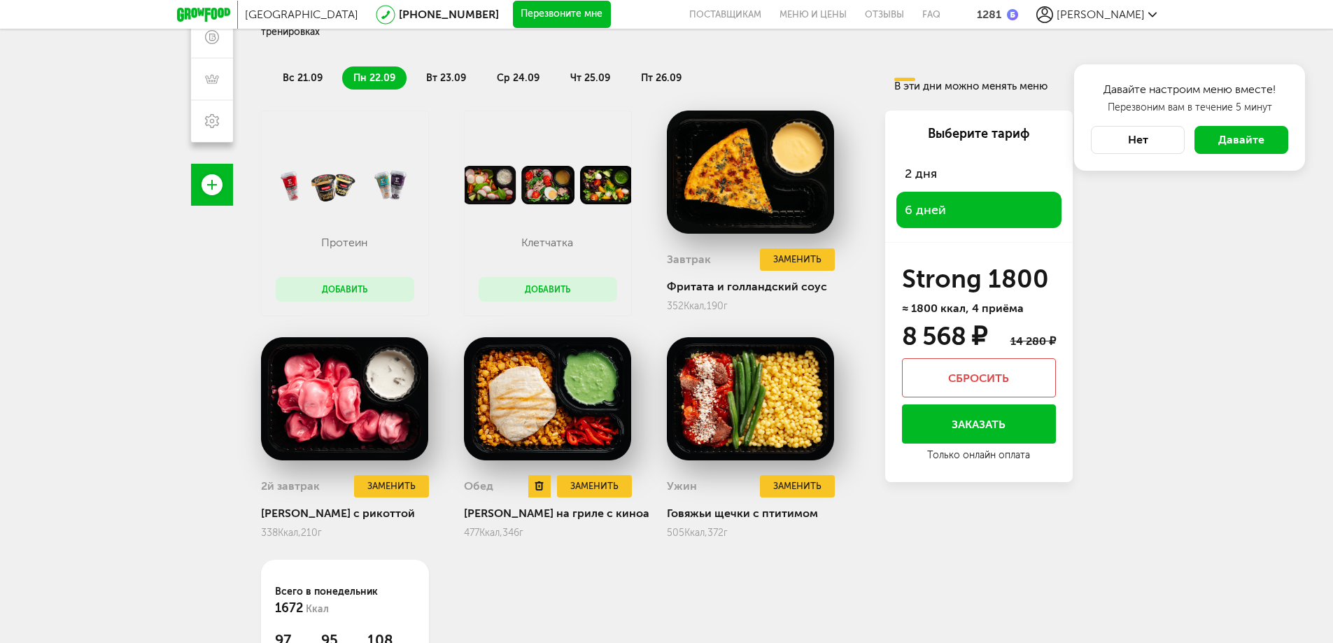
scroll to position [9, 0]
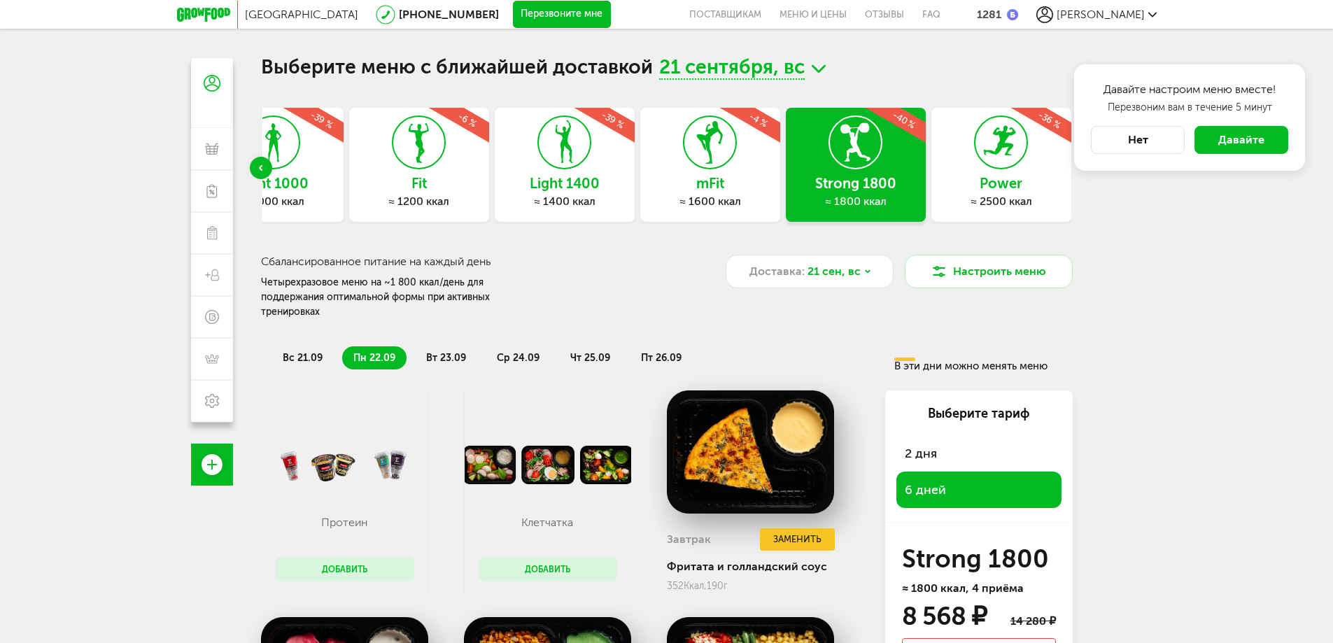
click at [443, 352] on span "вт 23.09" at bounding box center [446, 358] width 40 height 12
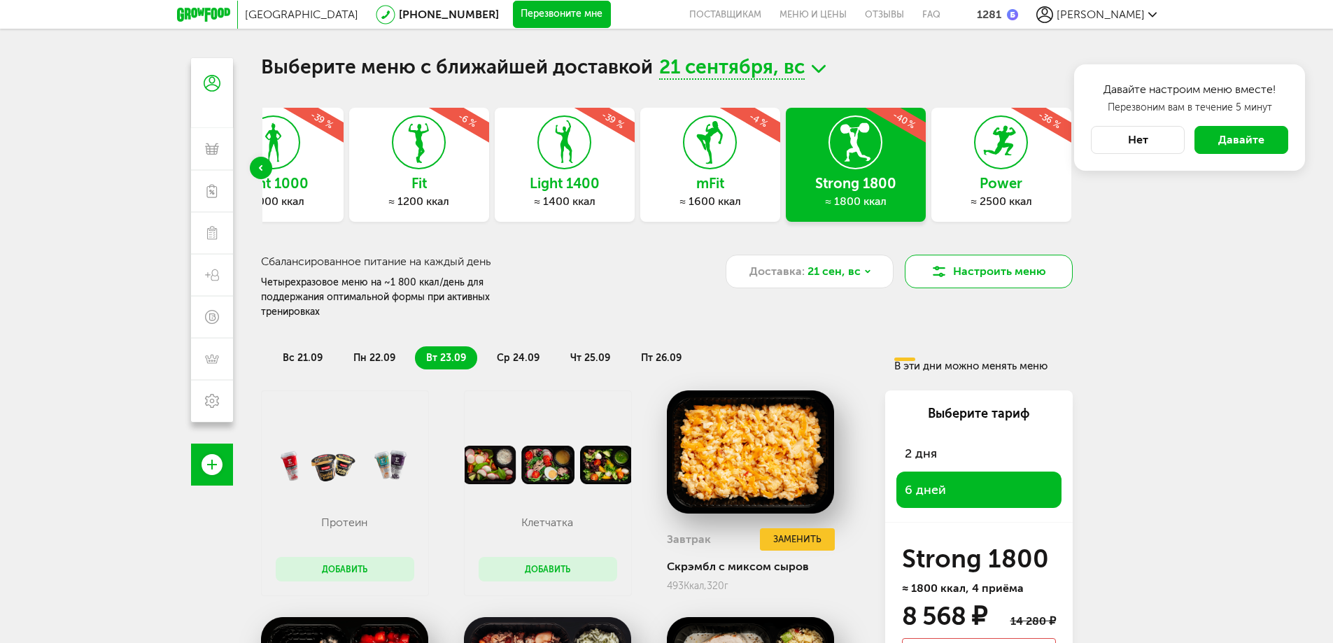
click at [950, 264] on button "Настроить меню" at bounding box center [989, 272] width 168 height 34
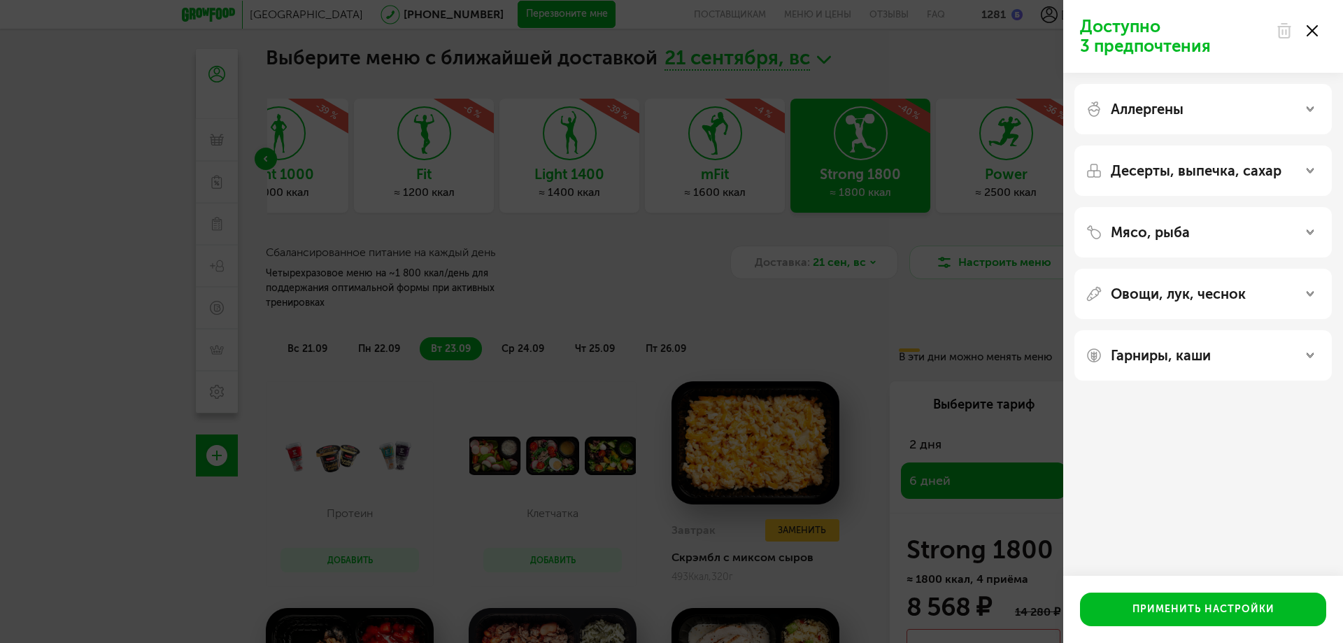
click at [1283, 28] on use at bounding box center [1284, 31] width 12 height 14
click at [1283, 33] on use at bounding box center [1284, 31] width 12 height 14
click at [1283, 34] on use at bounding box center [1284, 31] width 12 height 14
click at [1305, 102] on div "Аллергены" at bounding box center [1203, 109] width 235 height 17
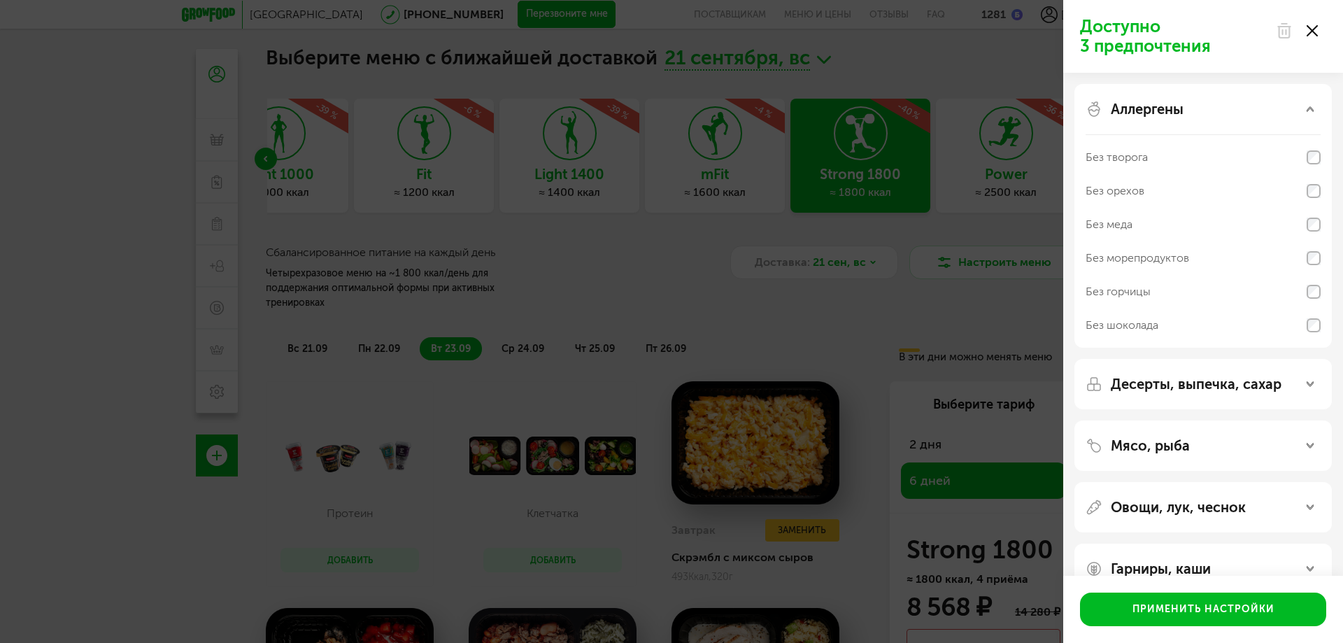
click at [1305, 102] on div "Аллергены" at bounding box center [1203, 109] width 235 height 17
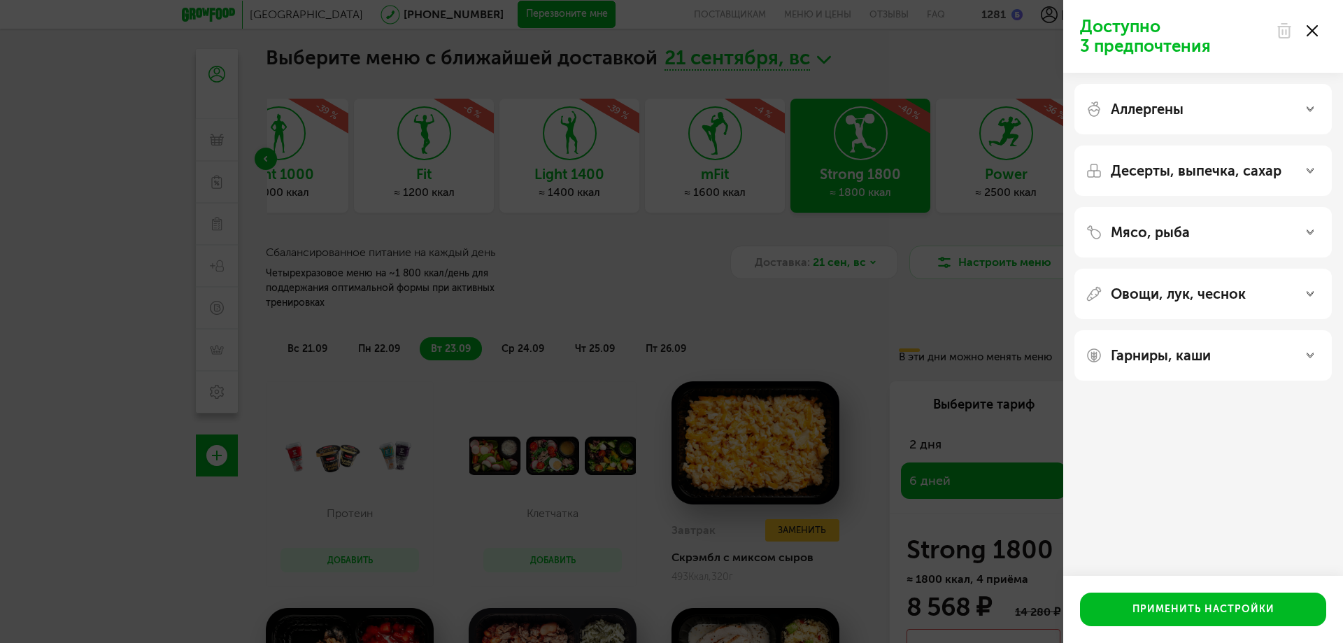
click at [1313, 31] on use at bounding box center [1312, 30] width 11 height 11
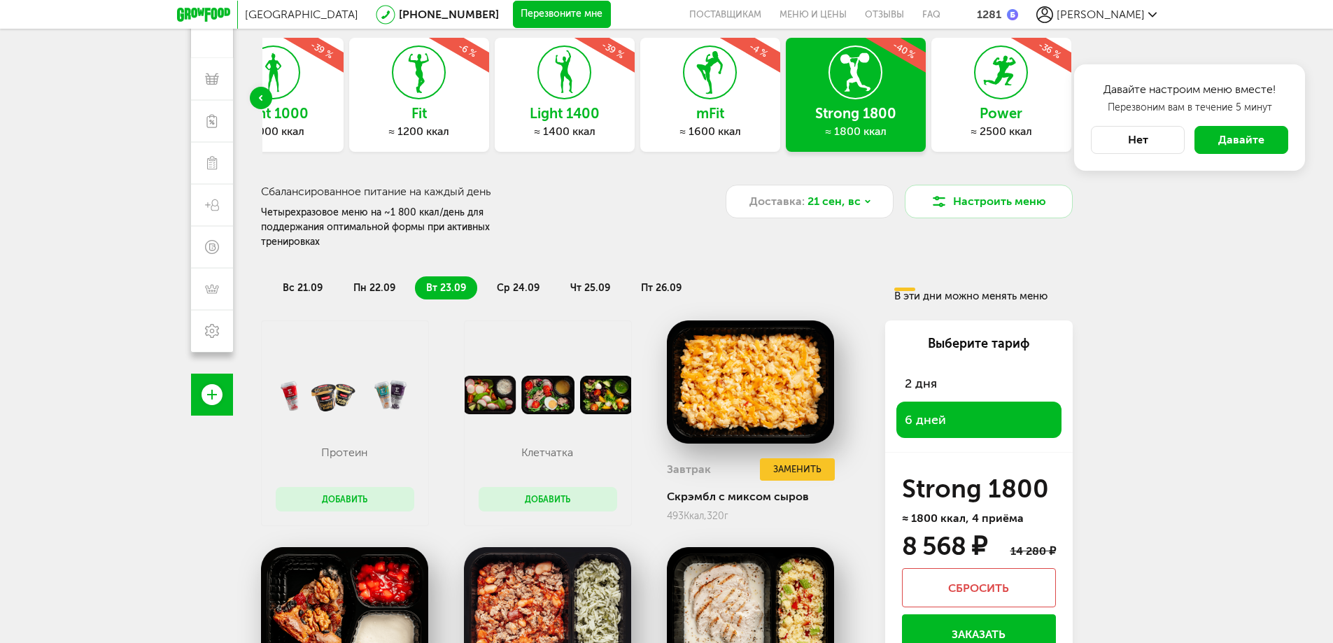
scroll to position [149, 0]
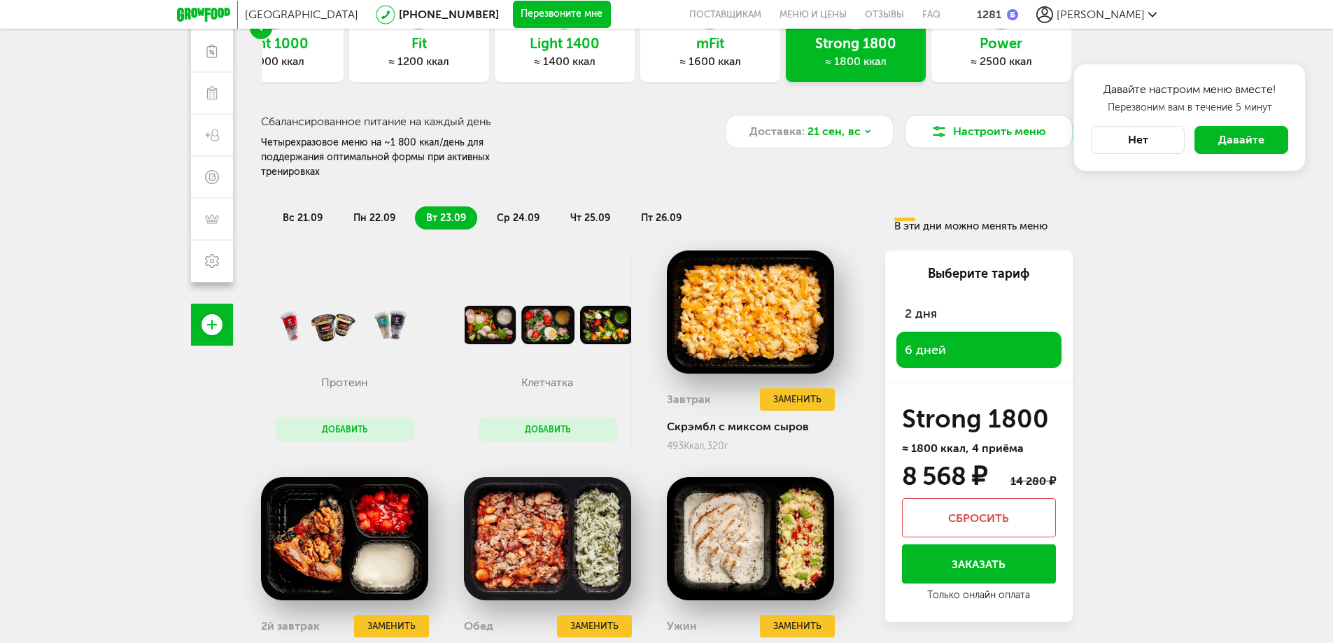
click at [988, 564] on button "Заказать" at bounding box center [979, 563] width 154 height 39
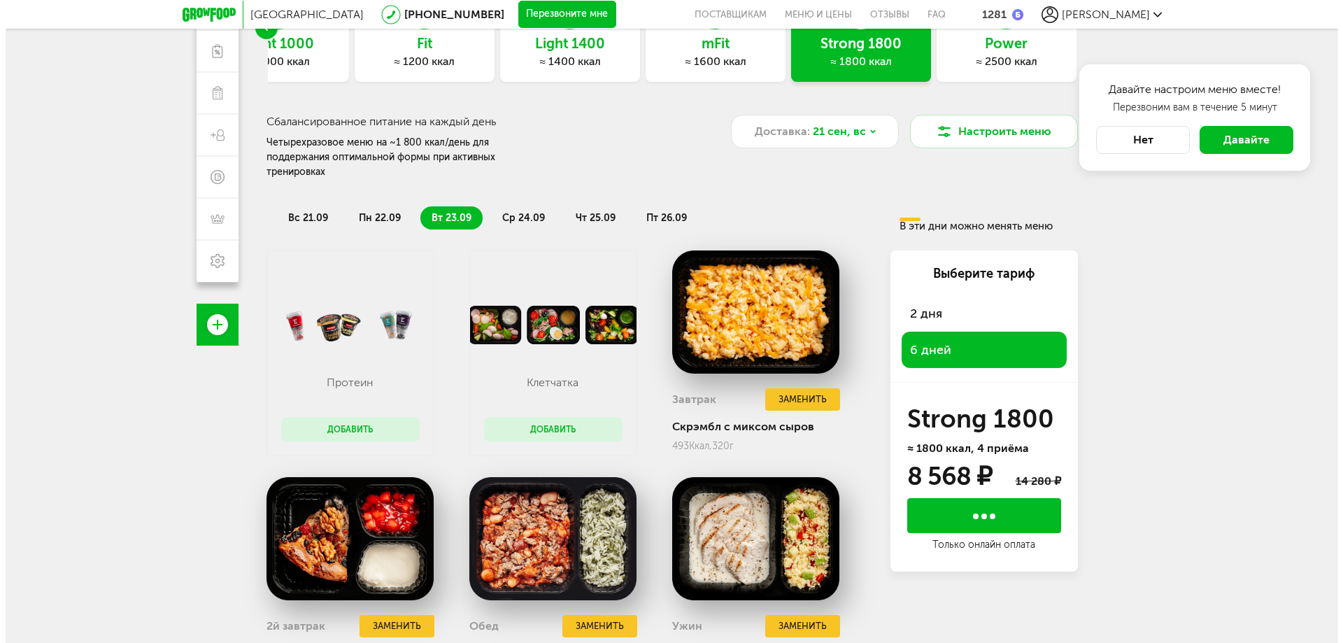
scroll to position [123, 0]
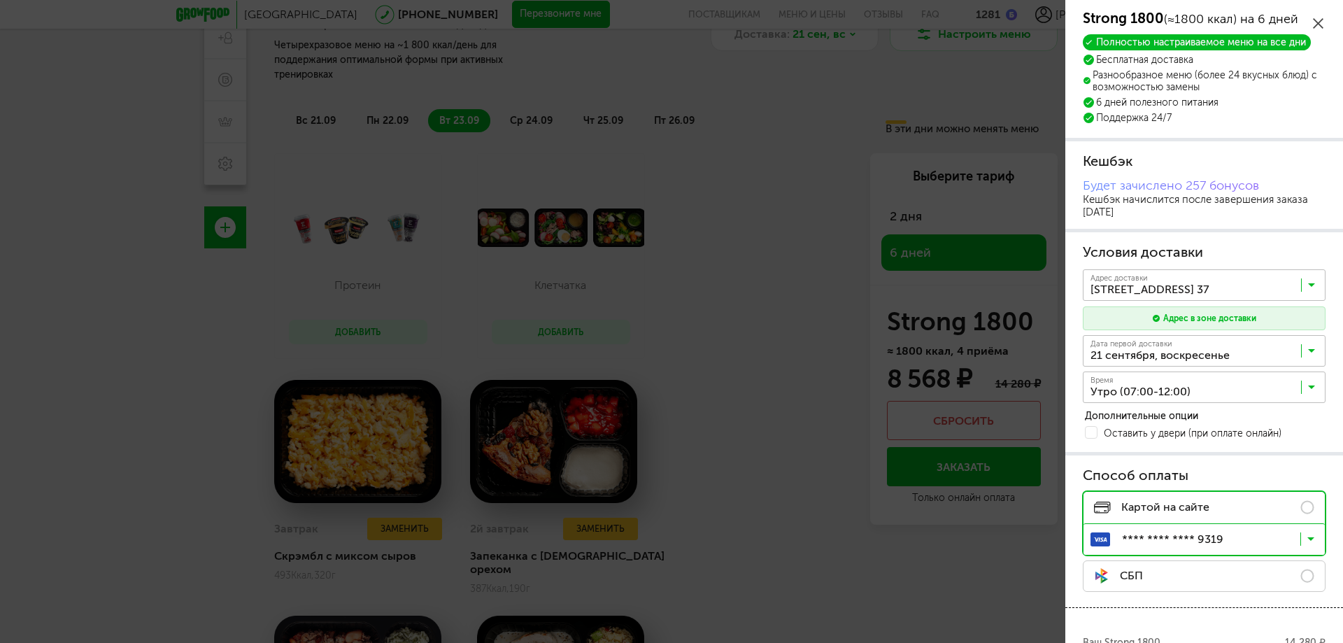
click at [1277, 385] on input "Search for option" at bounding box center [1208, 391] width 243 height 24
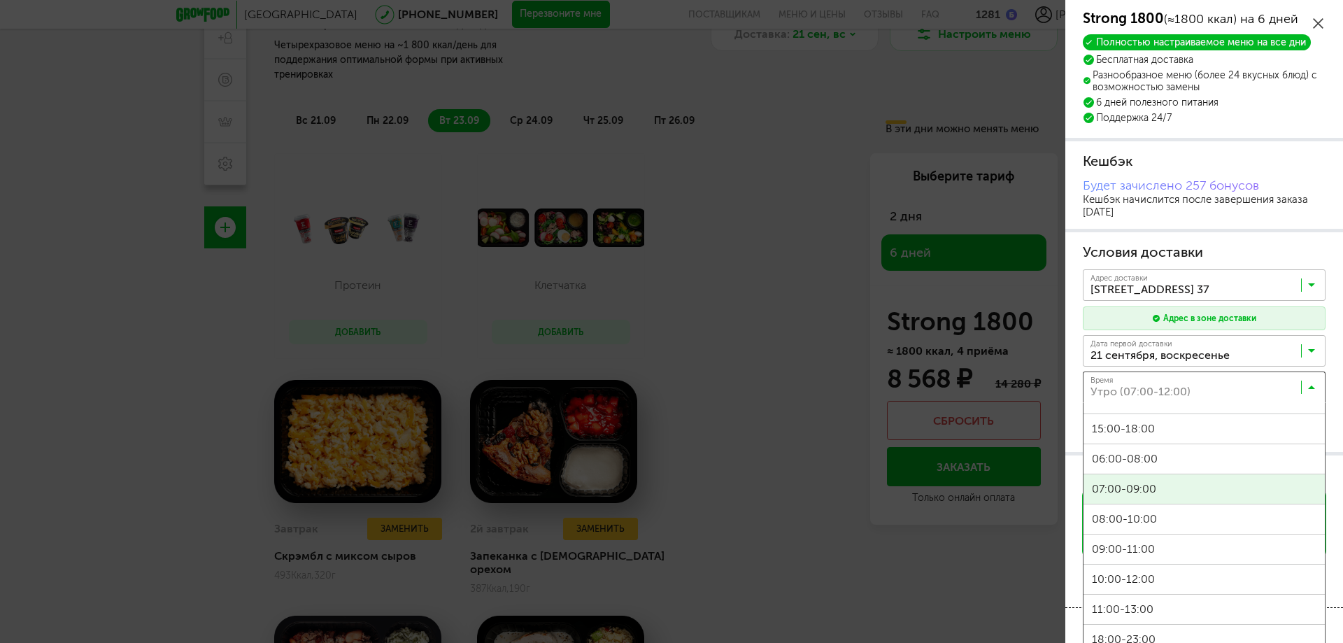
scroll to position [262, 0]
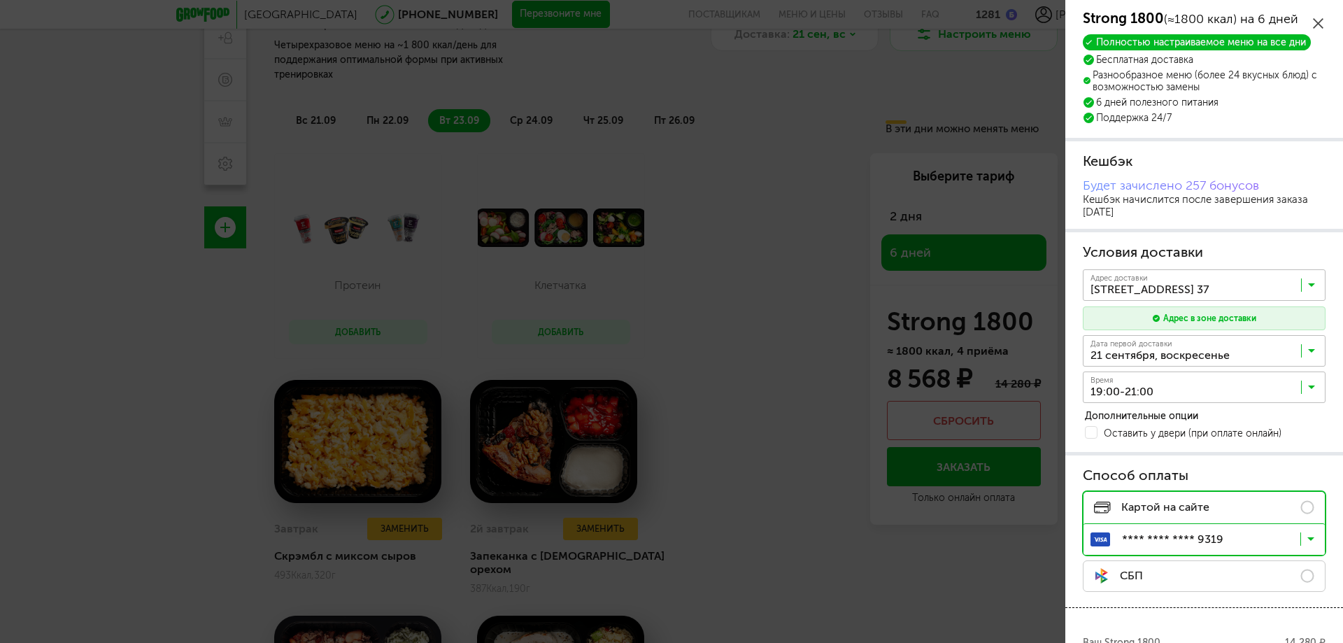
click at [1152, 580] on span "19:00-21:00" at bounding box center [1204, 577] width 241 height 29
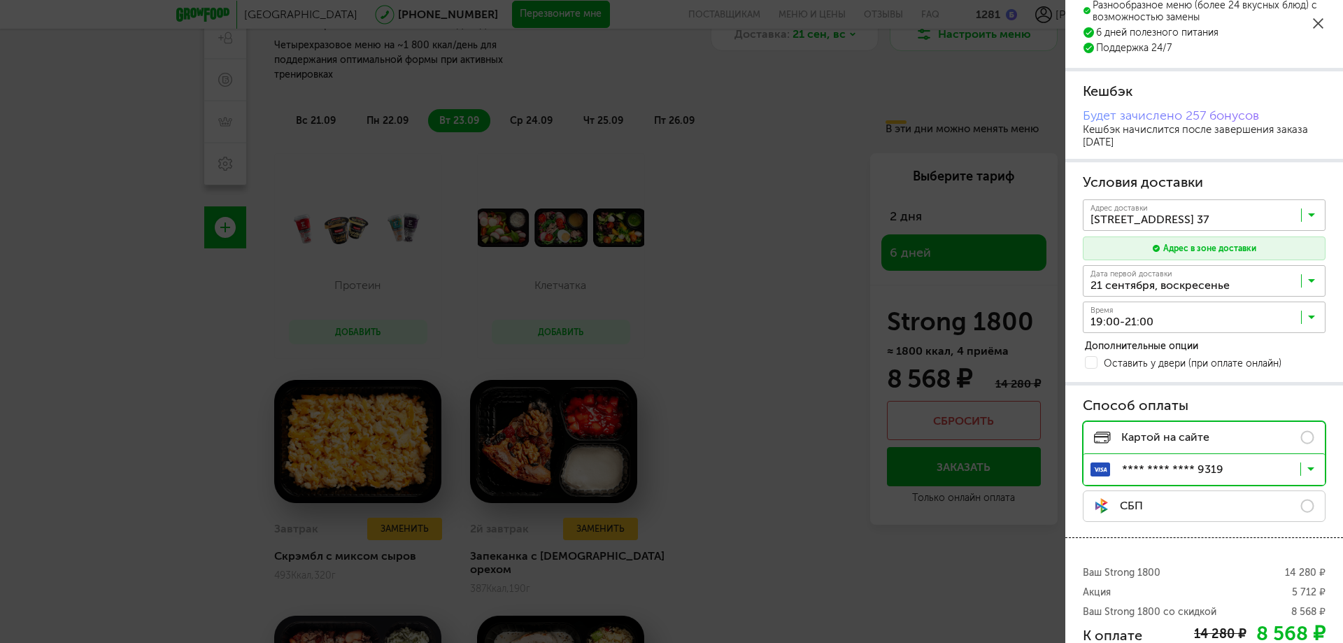
click at [1138, 361] on span "Оставить у двери (при оплате онлайн)" at bounding box center [1193, 364] width 178 height 10
click at [1094, 364] on span at bounding box center [1091, 362] width 13 height 13
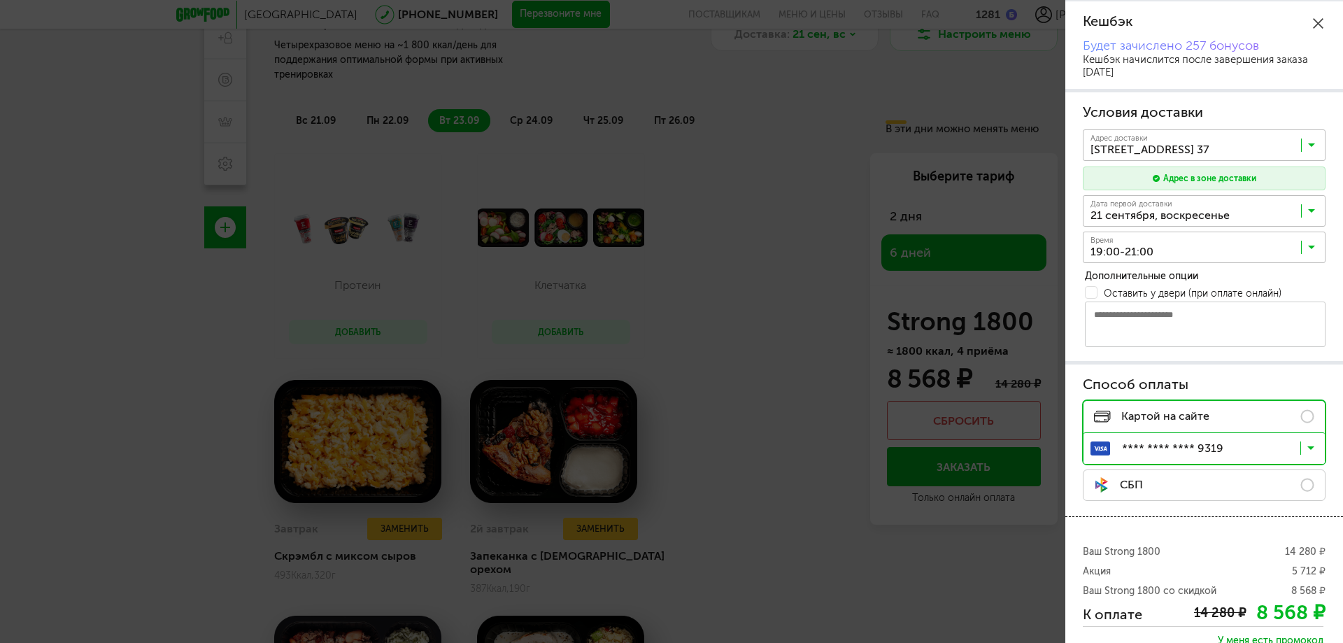
scroll to position [210, 0]
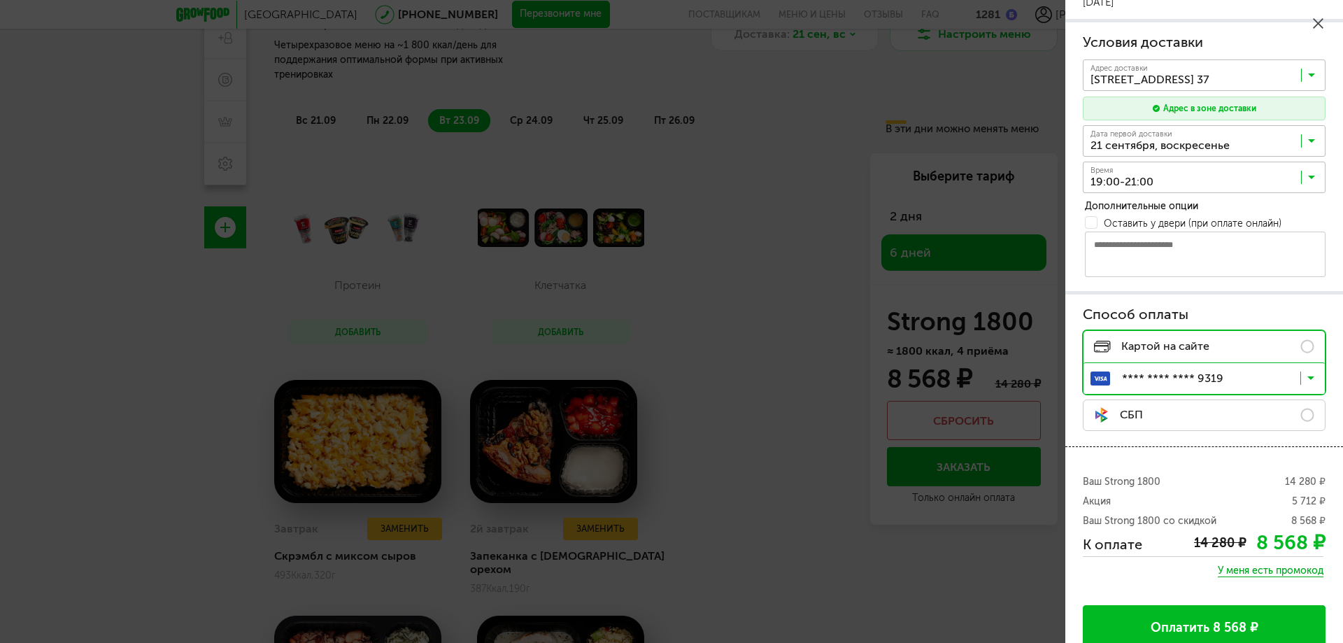
click at [1308, 381] on icon at bounding box center [1311, 381] width 7 height 14
click at [1245, 469] on span "**** **** **** 2968" at bounding box center [1218, 469] width 183 height 29
click at [1094, 222] on span at bounding box center [1091, 222] width 13 height 13
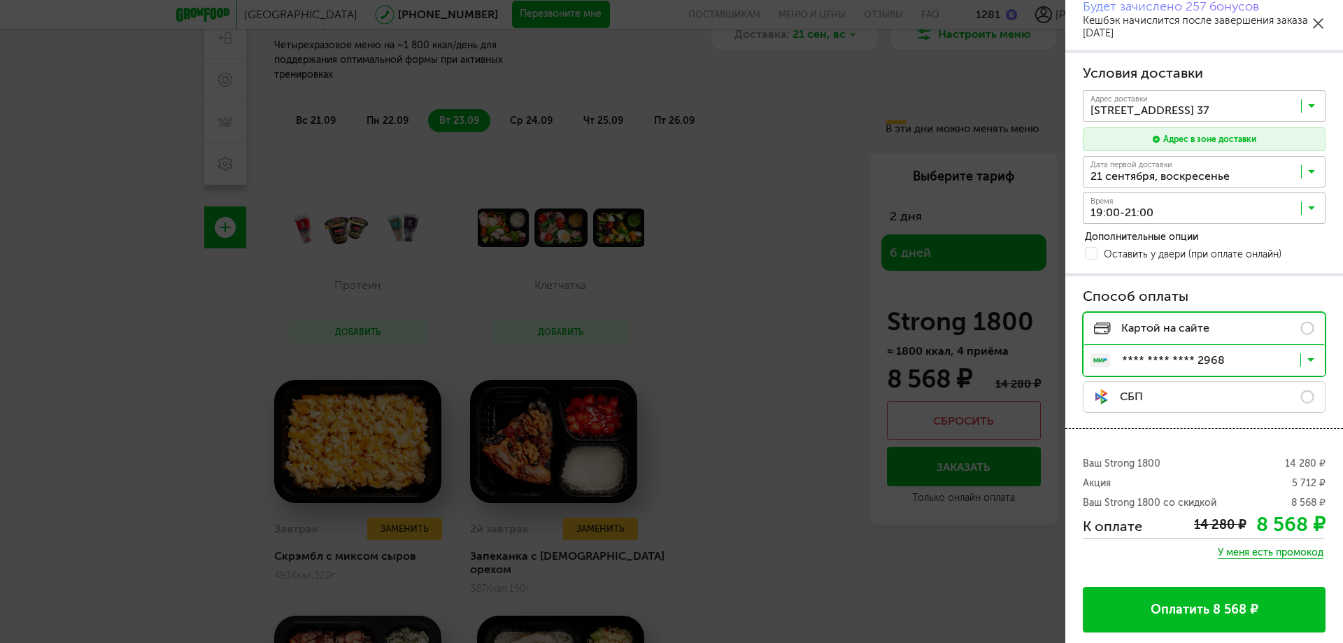
scroll to position [179, 0]
click at [1278, 607] on button "Оплатить 8 568 ₽" at bounding box center [1204, 609] width 243 height 45
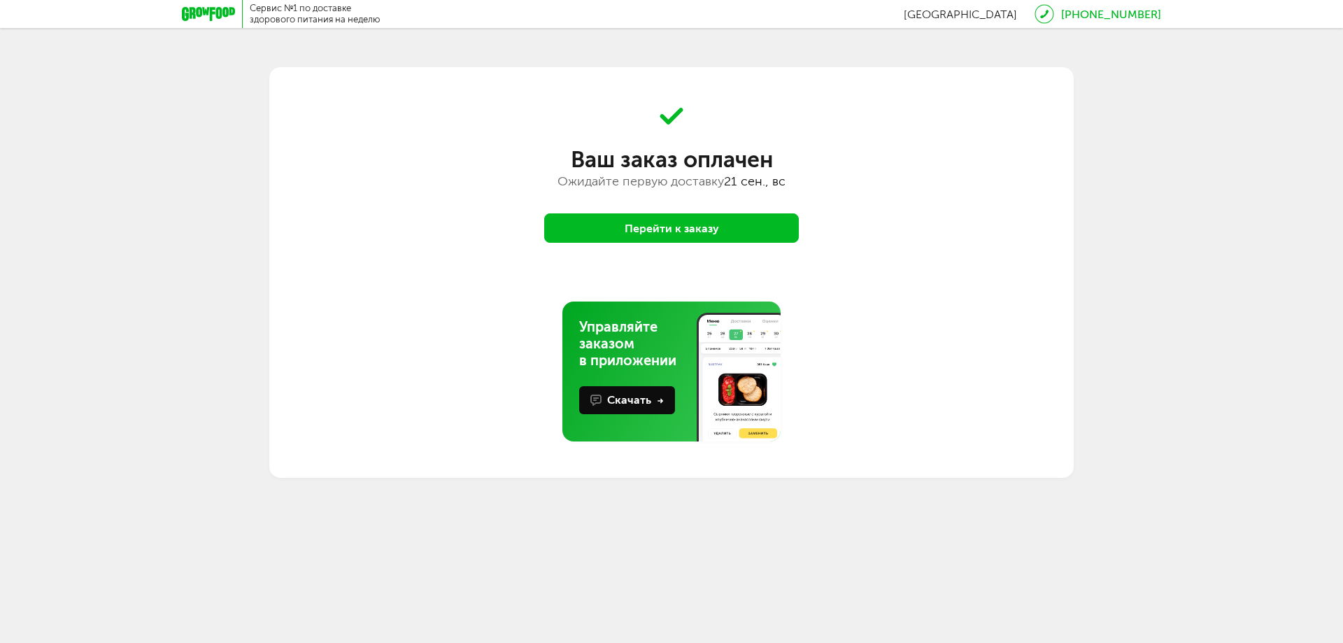
click at [702, 237] on button "Перейти к заказу" at bounding box center [671, 227] width 255 height 29
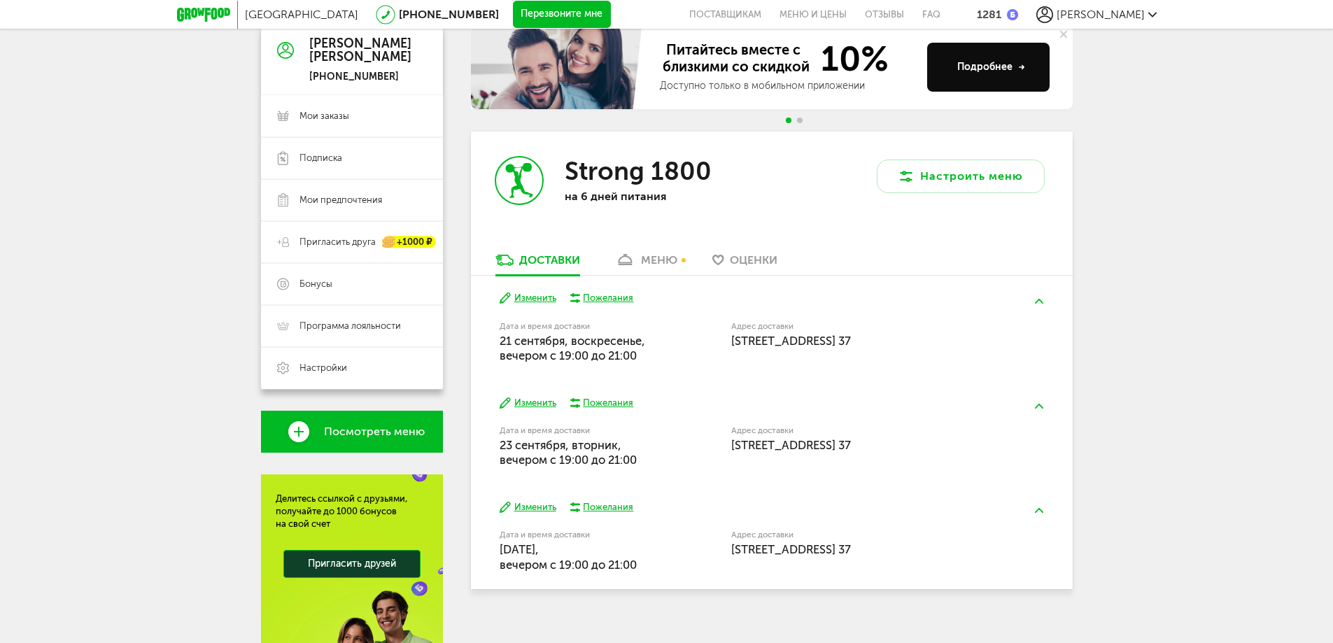
scroll to position [267, 0]
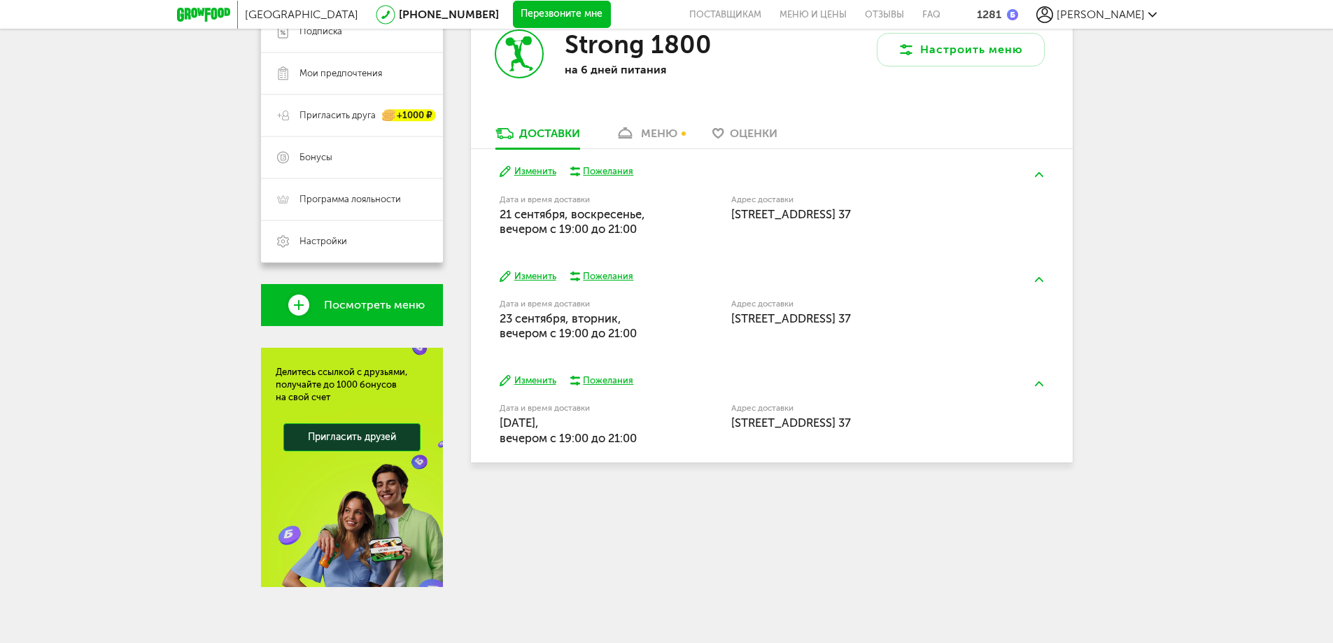
drag, startPoint x: 636, startPoint y: 133, endPoint x: 645, endPoint y: 136, distance: 9.7
click at [636, 132] on link "меню" at bounding box center [646, 137] width 76 height 22
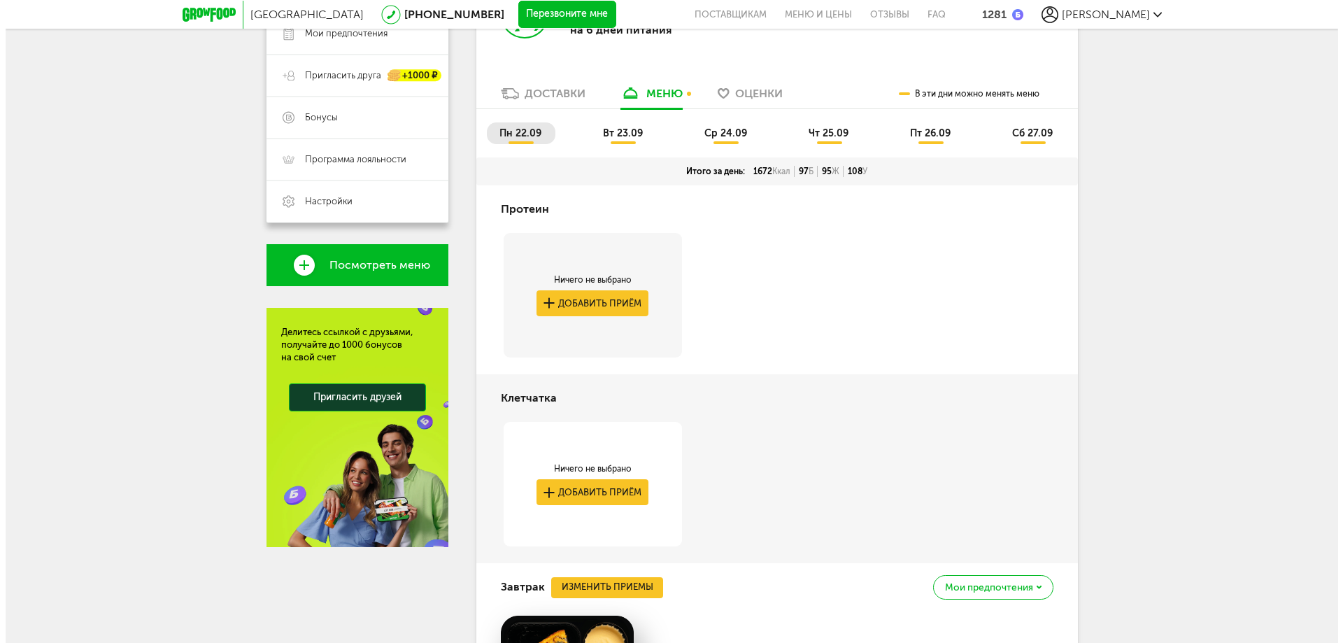
scroll to position [586, 0]
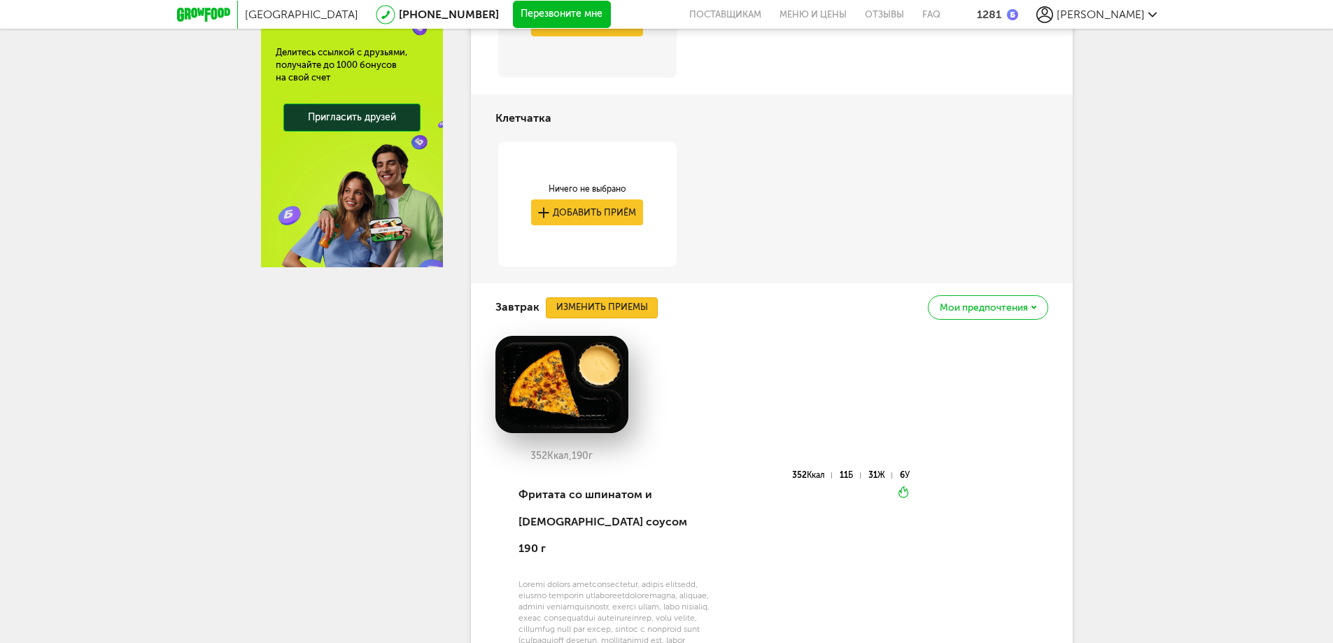
click at [626, 302] on button "Изменить приемы" at bounding box center [602, 307] width 112 height 21
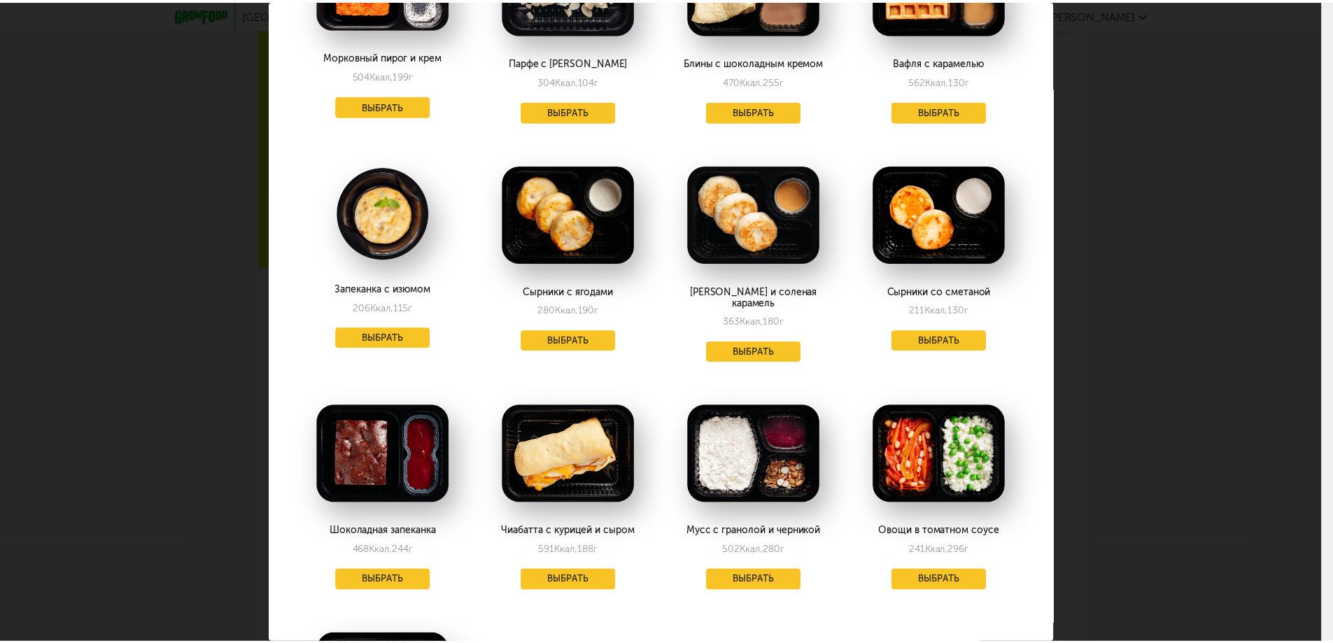
scroll to position [889, 0]
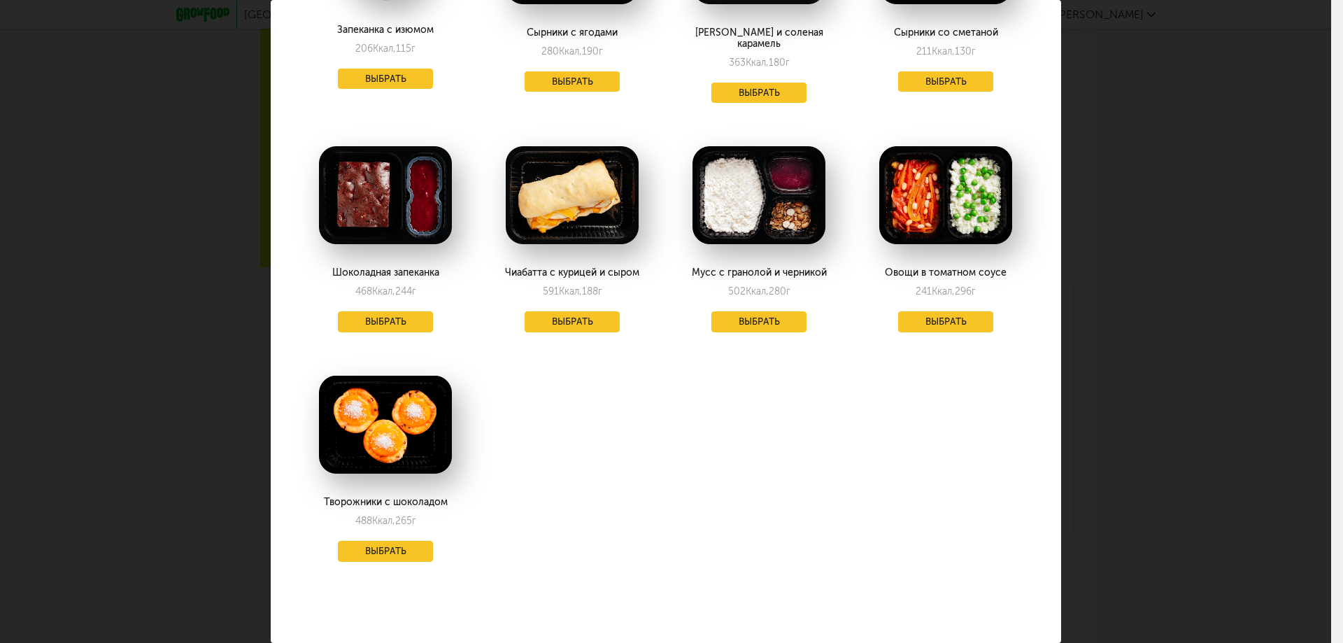
click at [1153, 95] on div "Выберите завтраки на понедельник 22.09 Скрэмбл с миксом сыров 493 Ккал, 320 г В…" at bounding box center [665, 321] width 1331 height 643
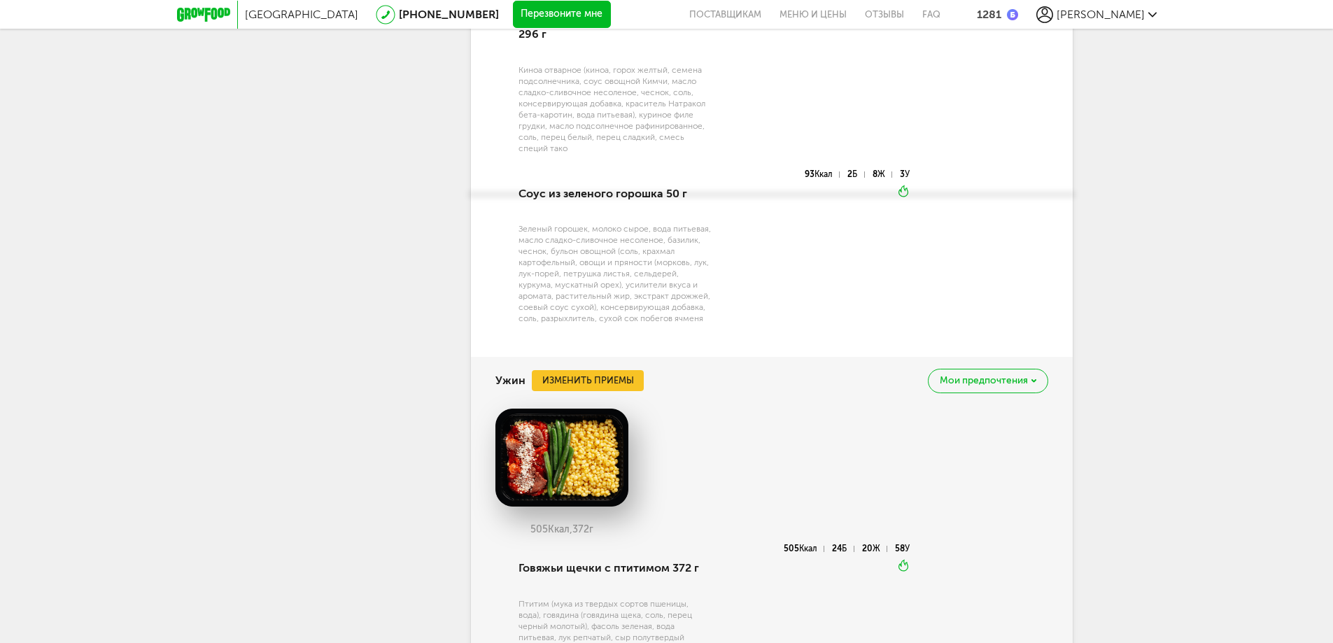
scroll to position [2193, 0]
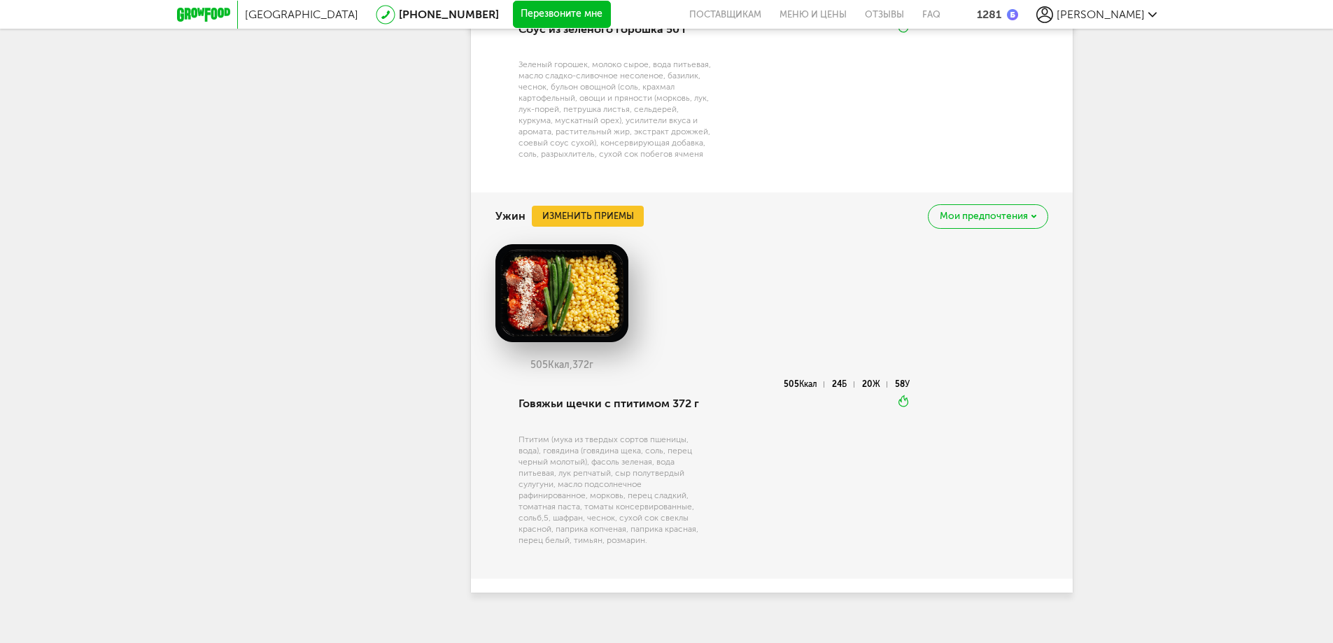
click at [965, 204] on div "Мои предпочтения" at bounding box center [988, 216] width 120 height 24
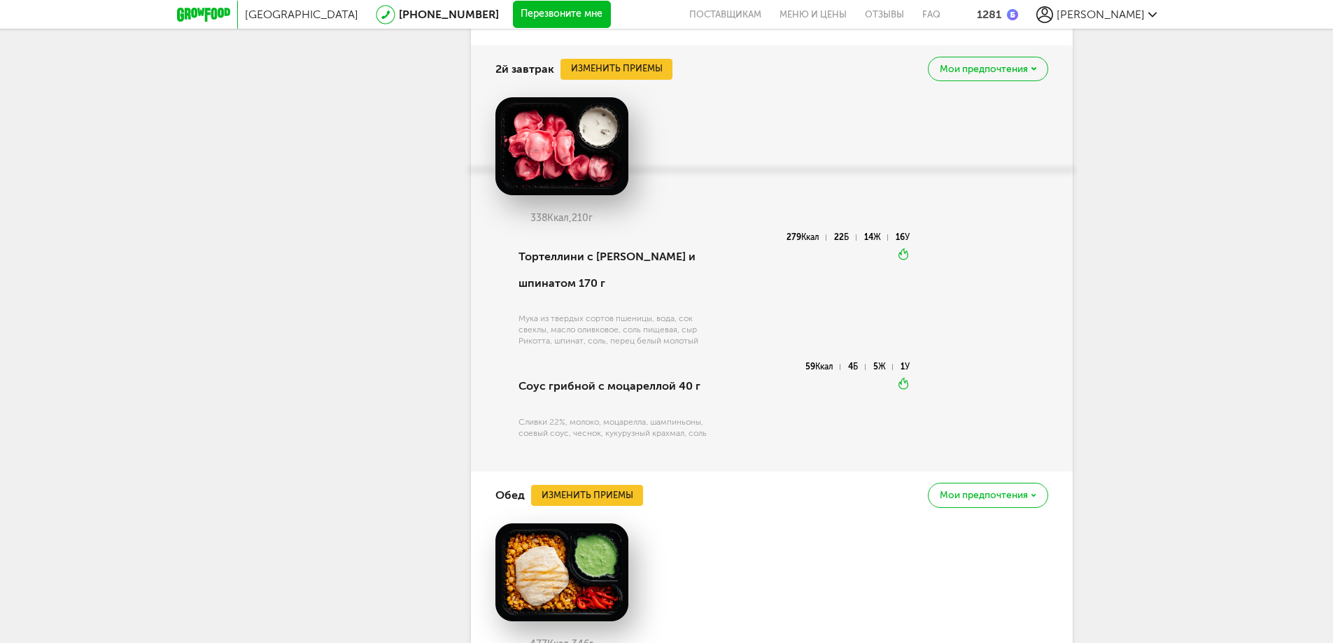
scroll to position [1074, 0]
